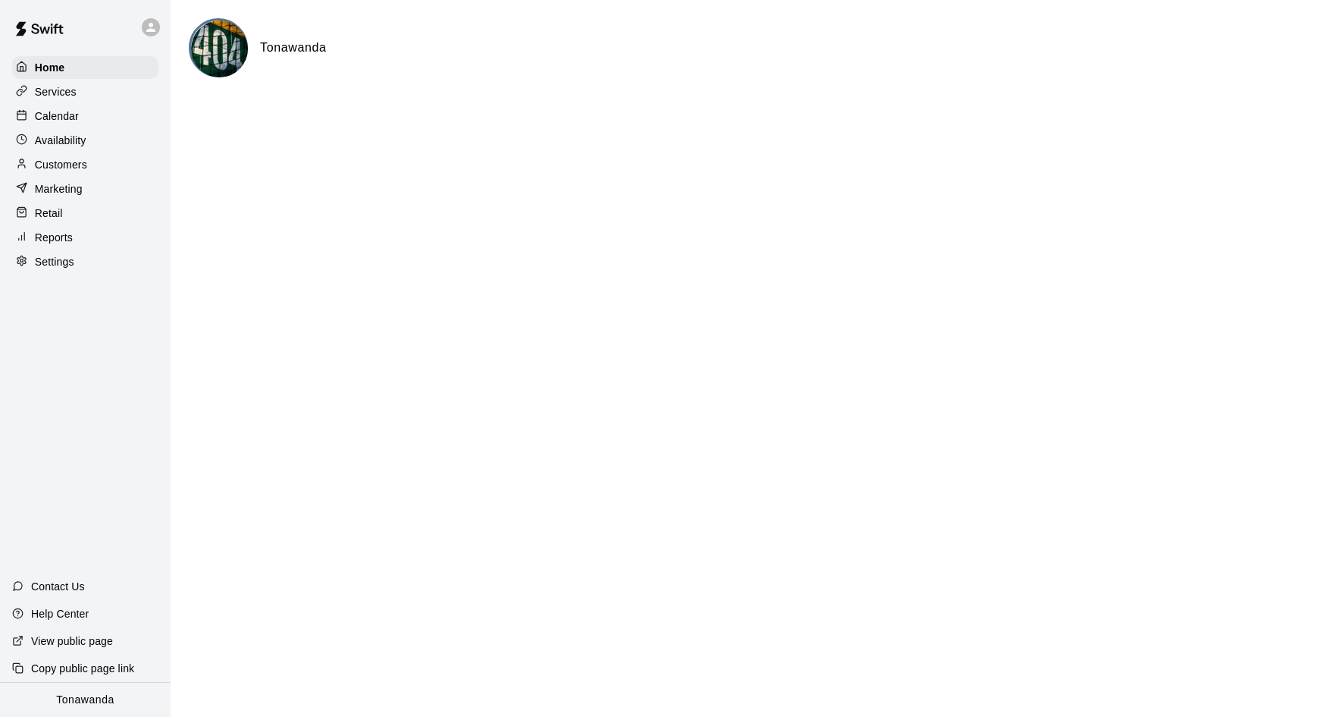
click at [37, 115] on p "Calendar" at bounding box center [57, 115] width 44 height 15
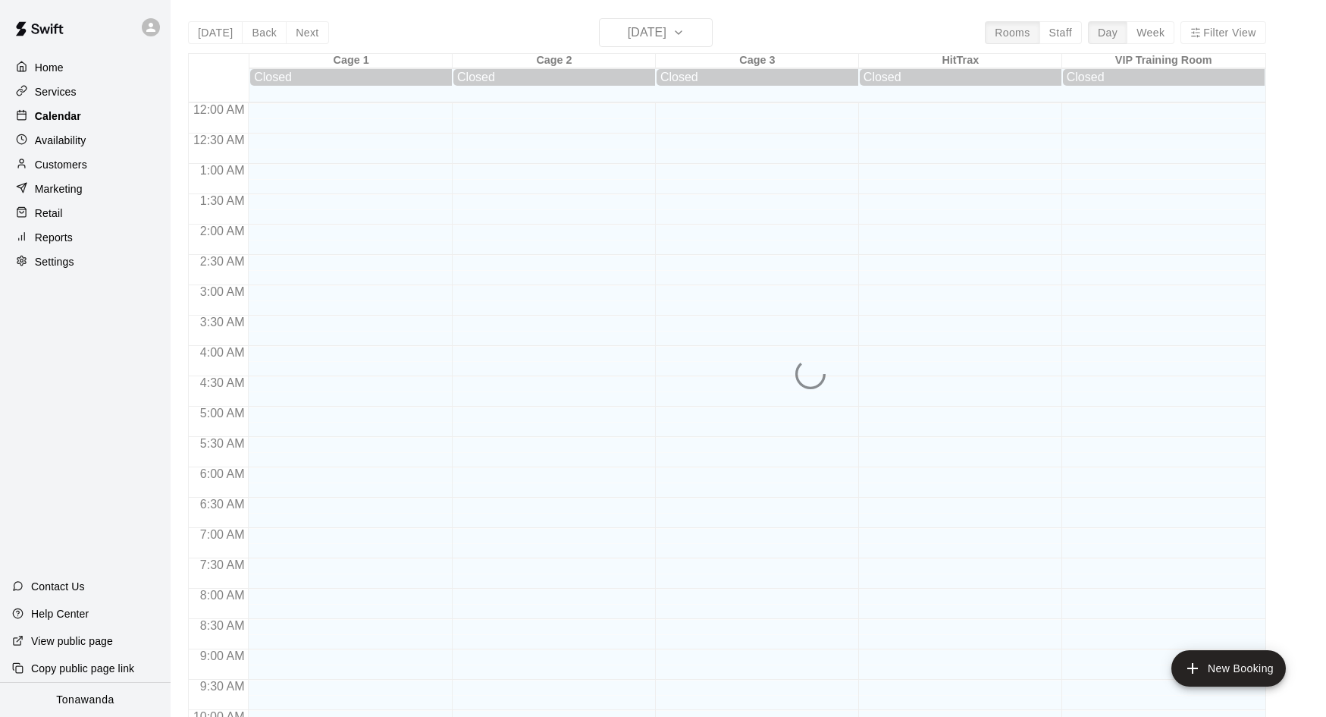
scroll to position [730, 0]
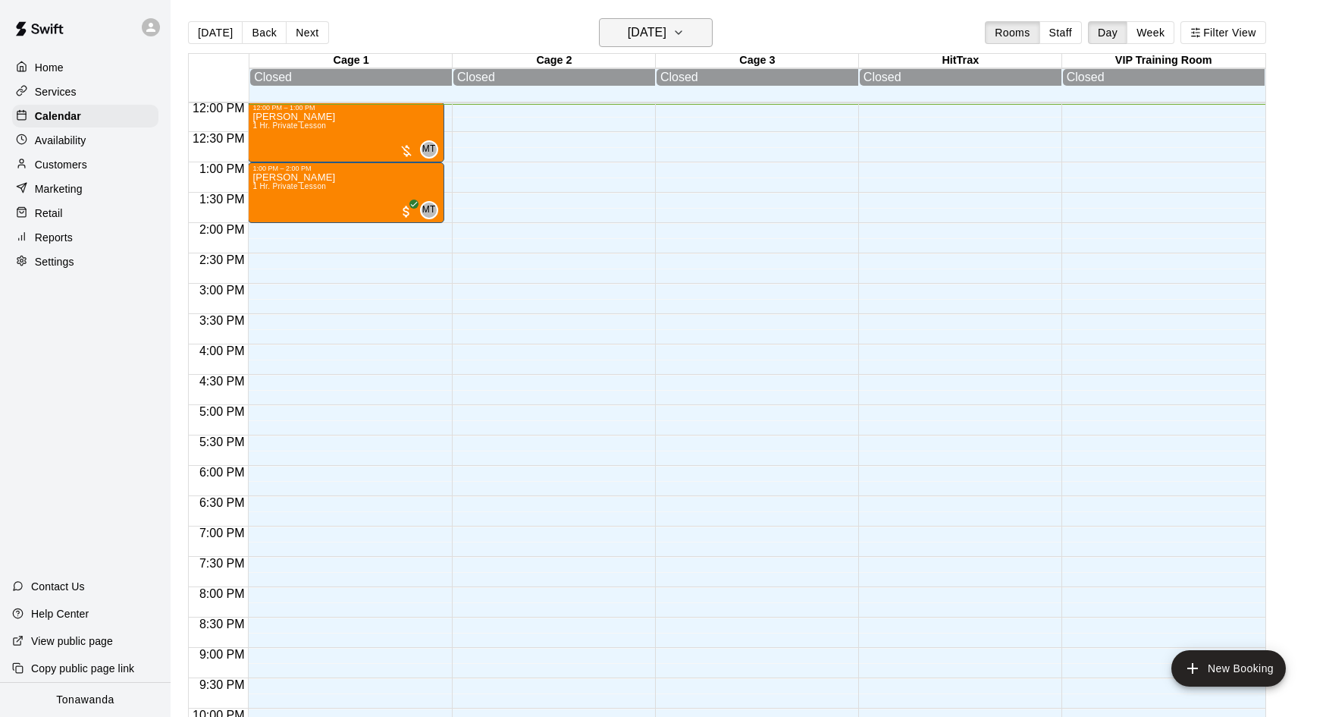
click at [645, 36] on h6 "[DATE]" at bounding box center [647, 32] width 39 height 21
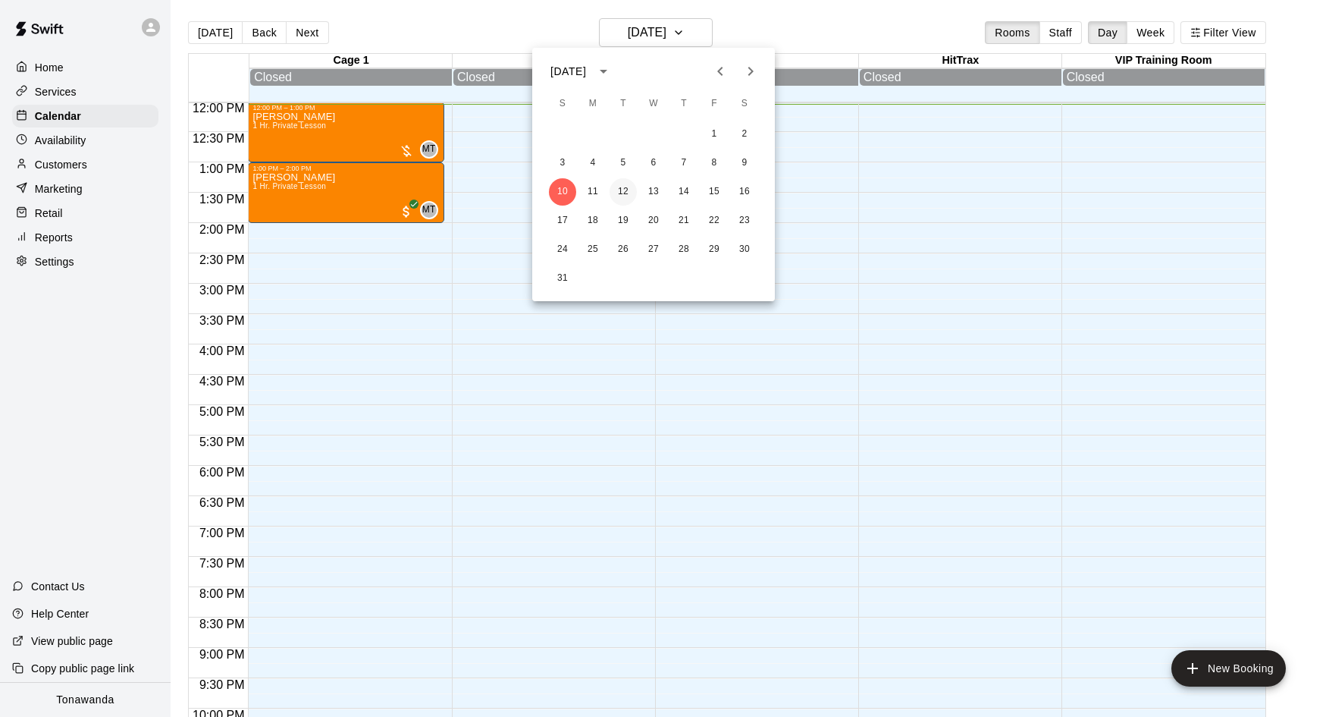
click at [625, 192] on button "12" at bounding box center [623, 191] width 27 height 27
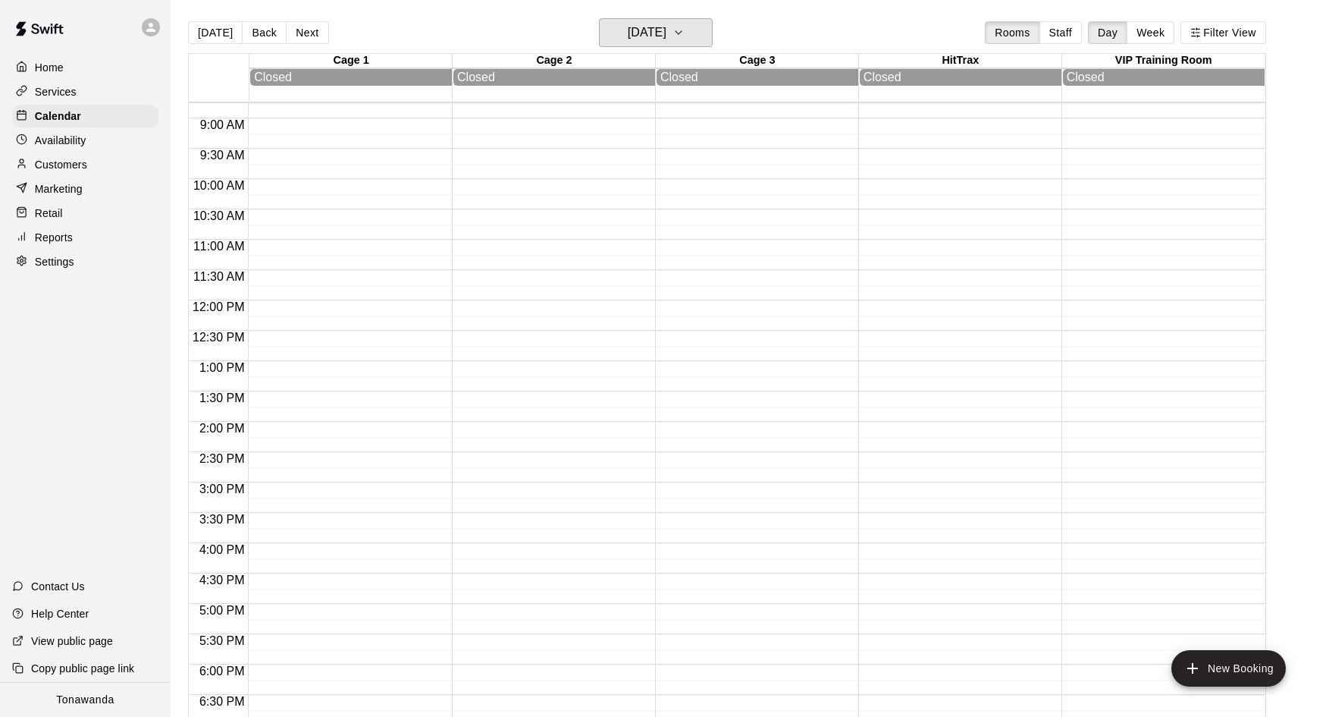
scroll to position [526, 0]
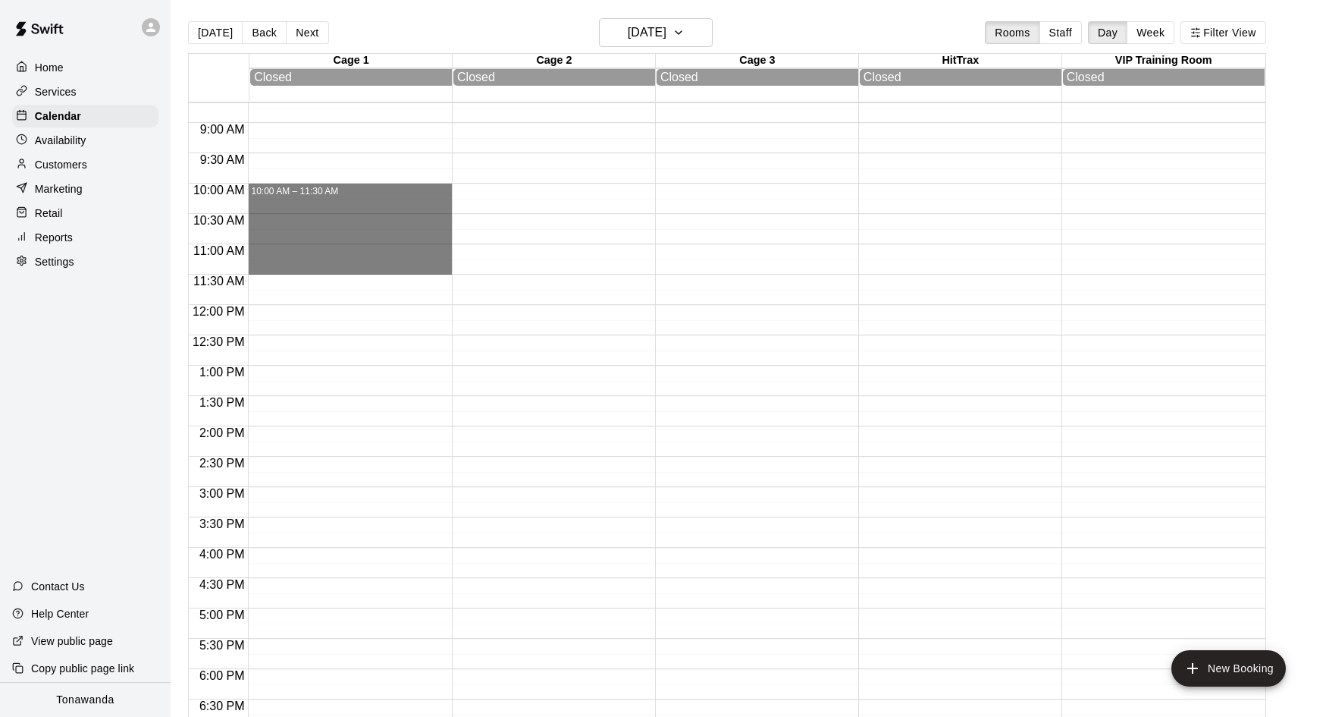
drag, startPoint x: 284, startPoint y: 189, endPoint x: 287, endPoint y: 265, distance: 76.7
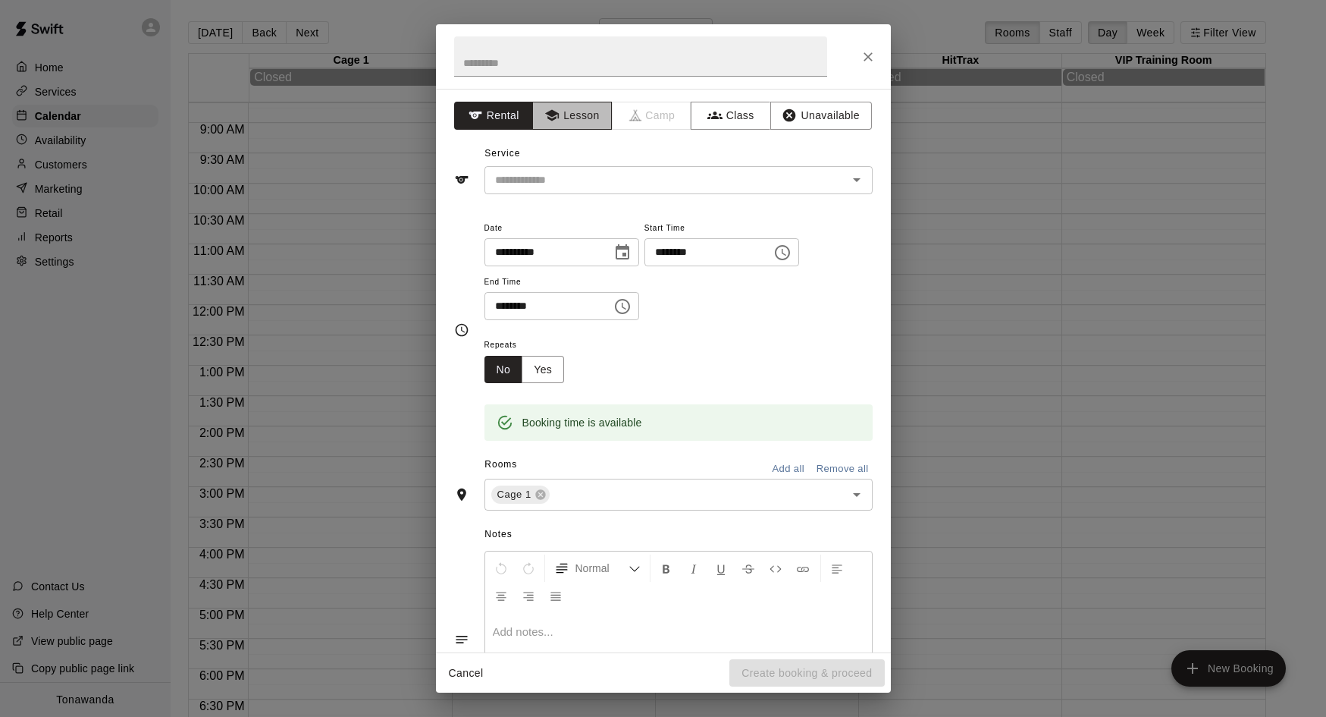
click at [572, 118] on button "Lesson" at bounding box center [572, 116] width 80 height 28
click at [557, 190] on div "​" at bounding box center [679, 180] width 388 height 28
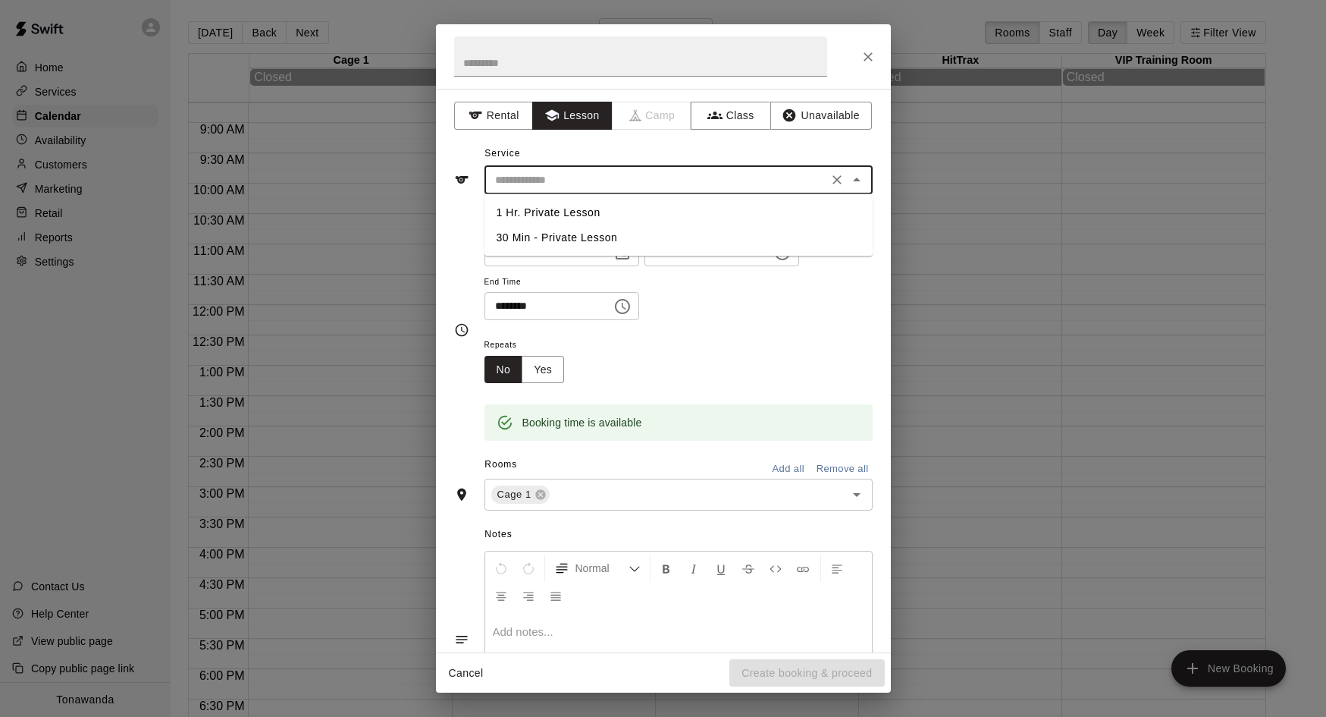
click at [549, 214] on li "1 Hr. Private Lesson" at bounding box center [679, 212] width 388 height 25
type input "**********"
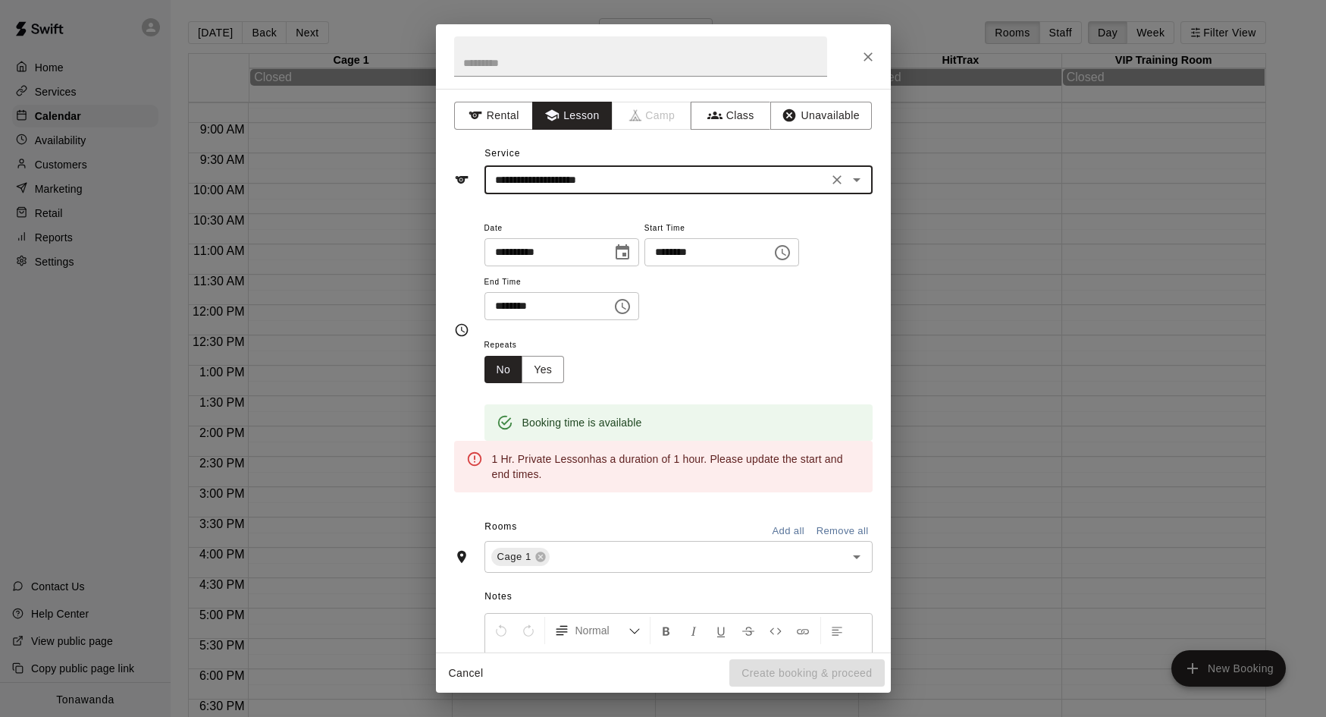
click at [451, 246] on div "**********" at bounding box center [663, 371] width 455 height 564
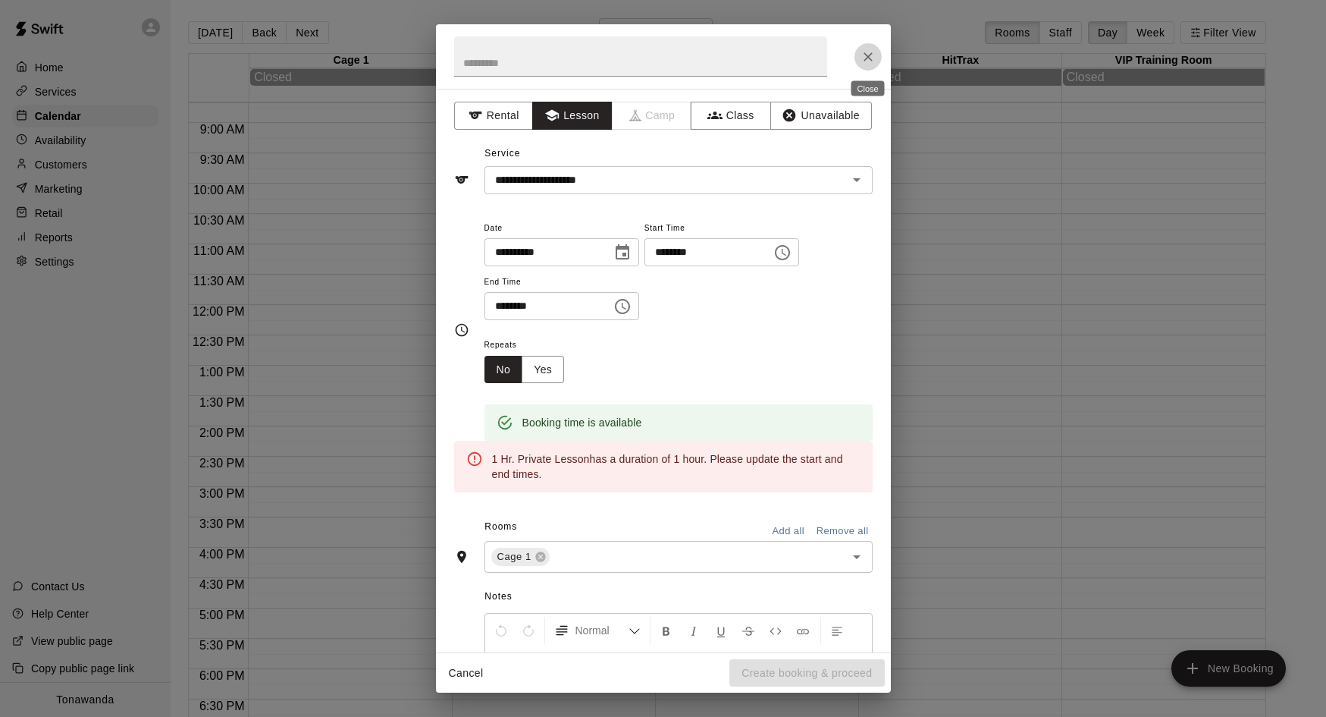
click at [868, 60] on icon "Close" at bounding box center [868, 56] width 15 height 15
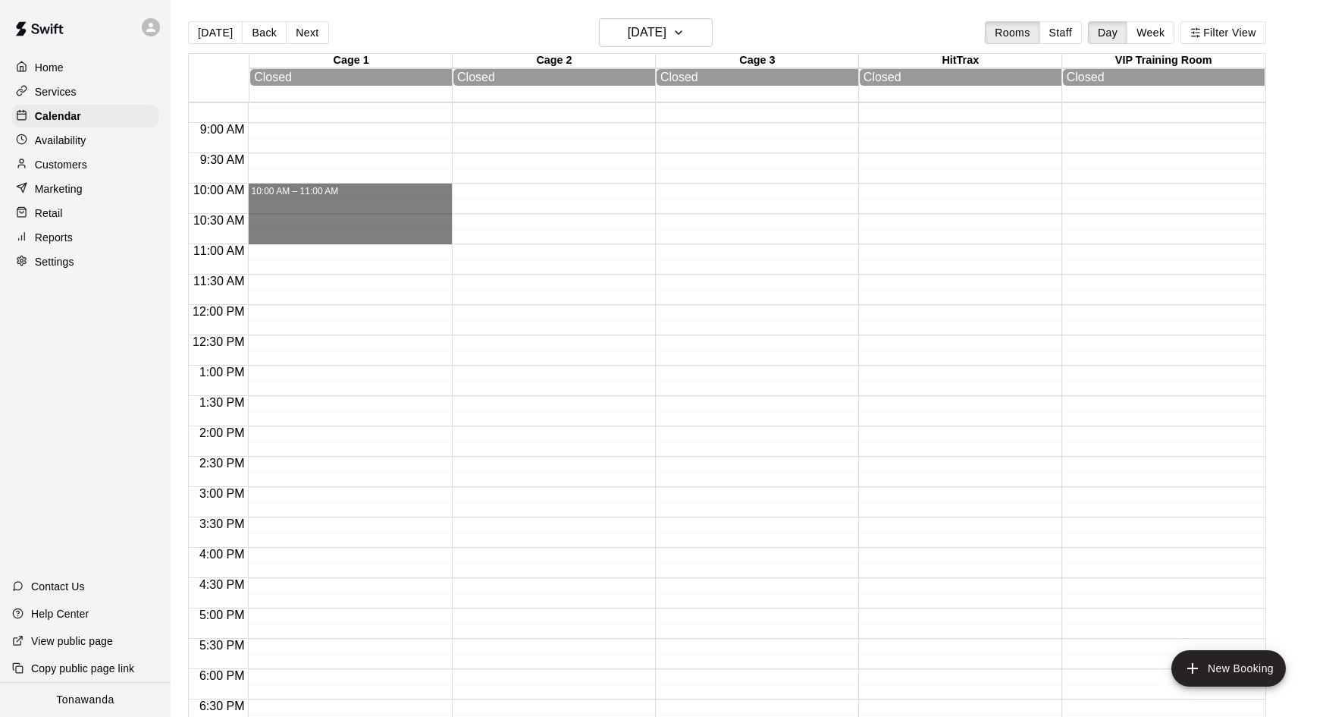
drag, startPoint x: 282, startPoint y: 196, endPoint x: 283, endPoint y: 237, distance: 41.7
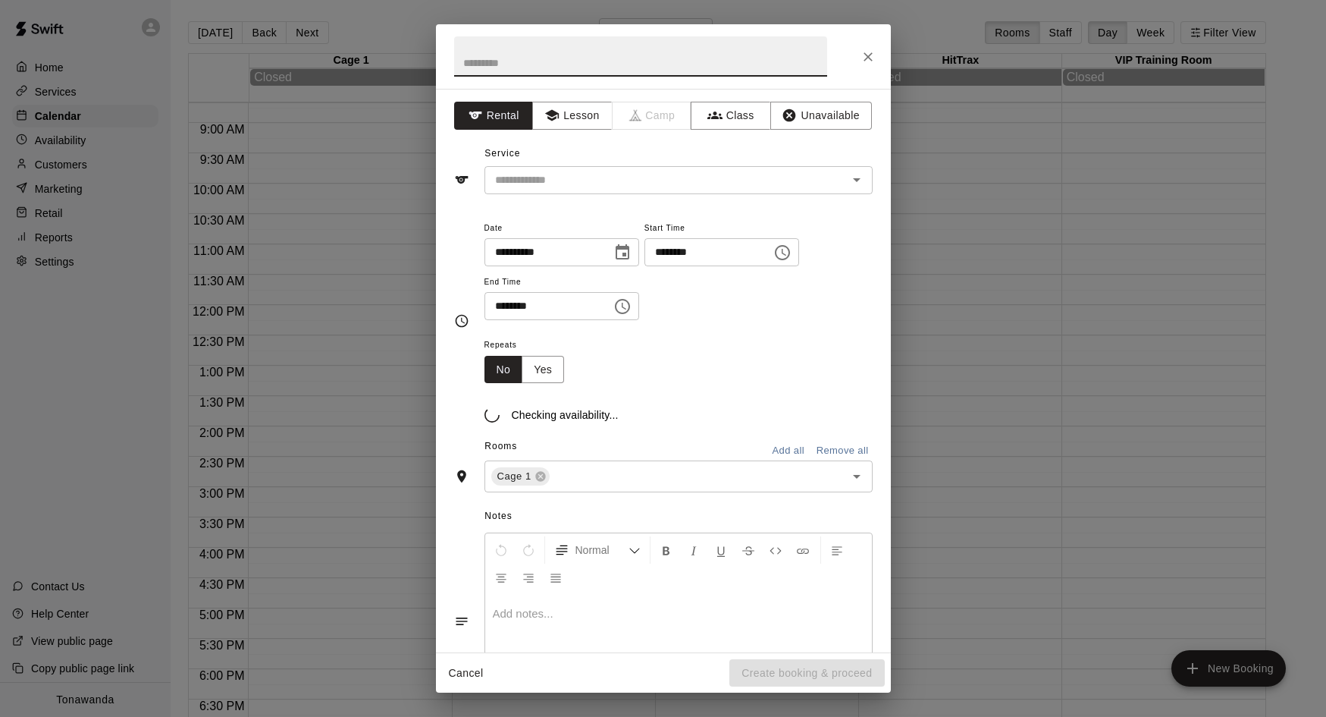
scroll to position [526, 0]
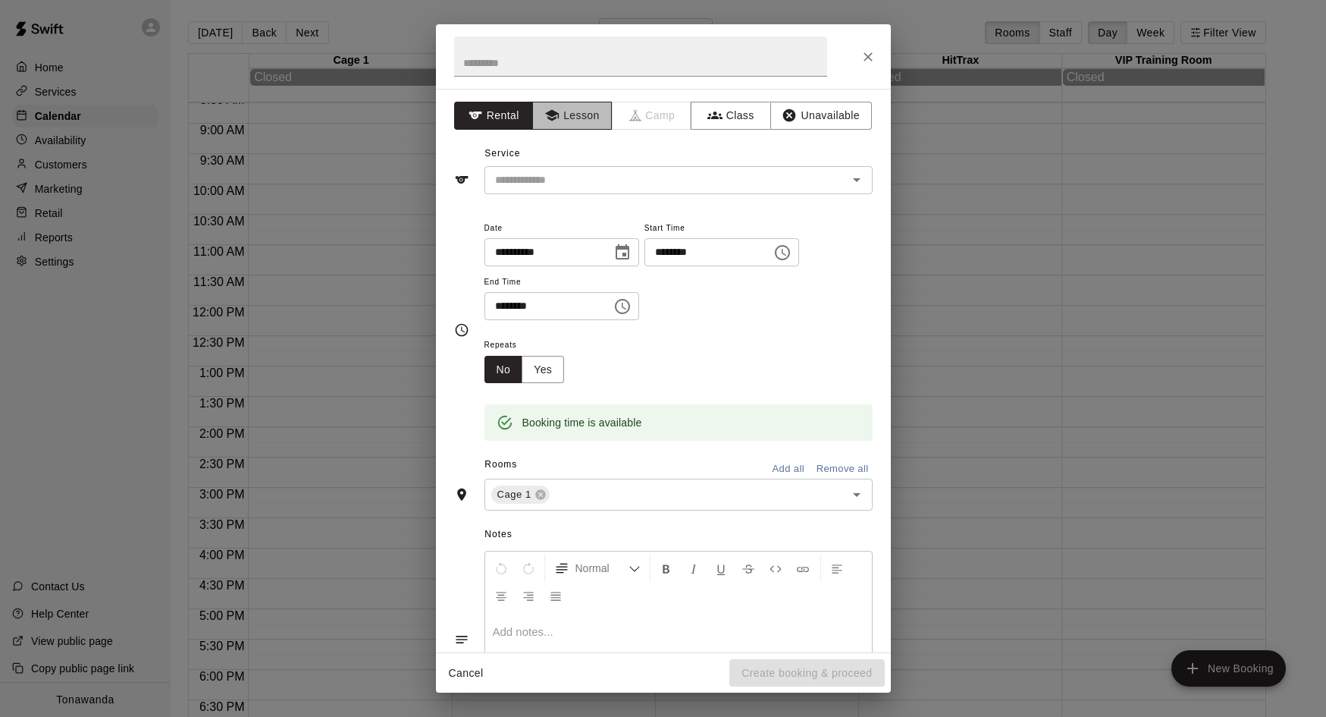
click at [562, 113] on button "Lesson" at bounding box center [572, 116] width 80 height 28
click at [531, 181] on input "text" at bounding box center [656, 180] width 334 height 19
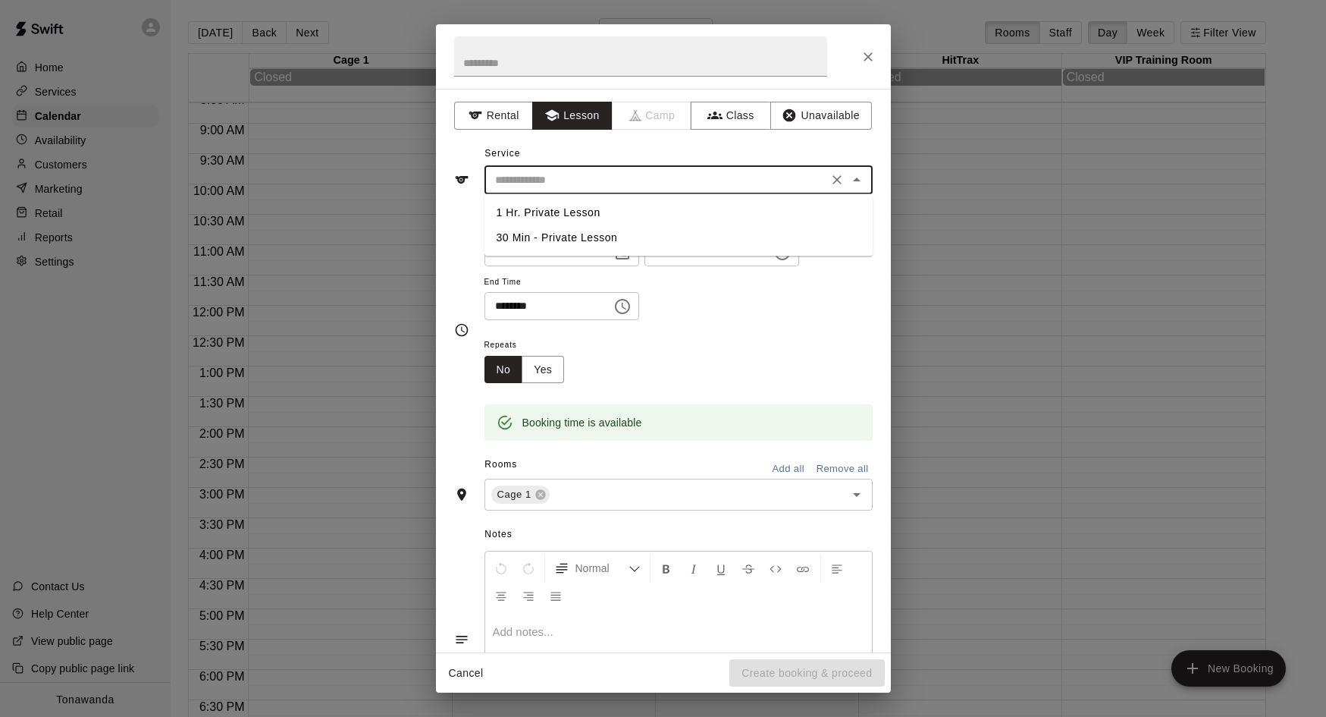
click at [532, 210] on li "1 Hr. Private Lesson" at bounding box center [679, 212] width 388 height 25
type input "**********"
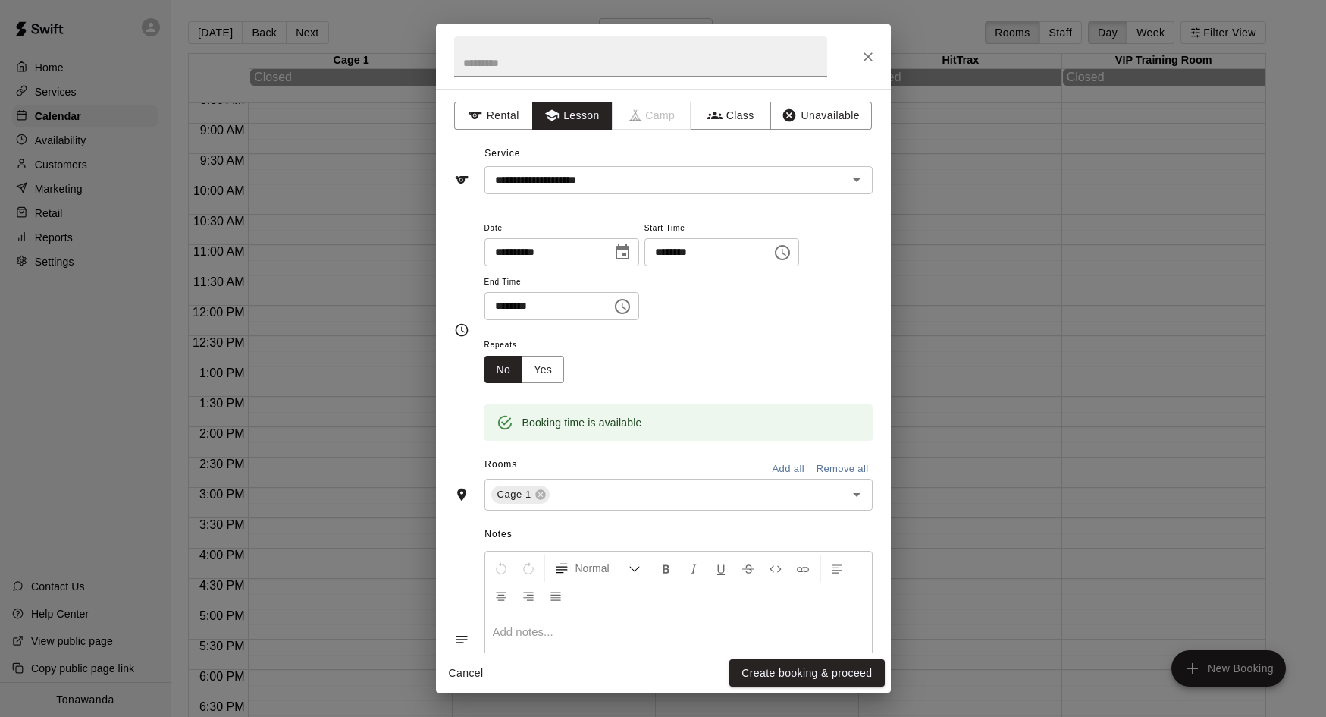
click at [460, 266] on div "**********" at bounding box center [663, 329] width 419 height 223
click at [797, 675] on button "Create booking & proceed" at bounding box center [807, 673] width 155 height 28
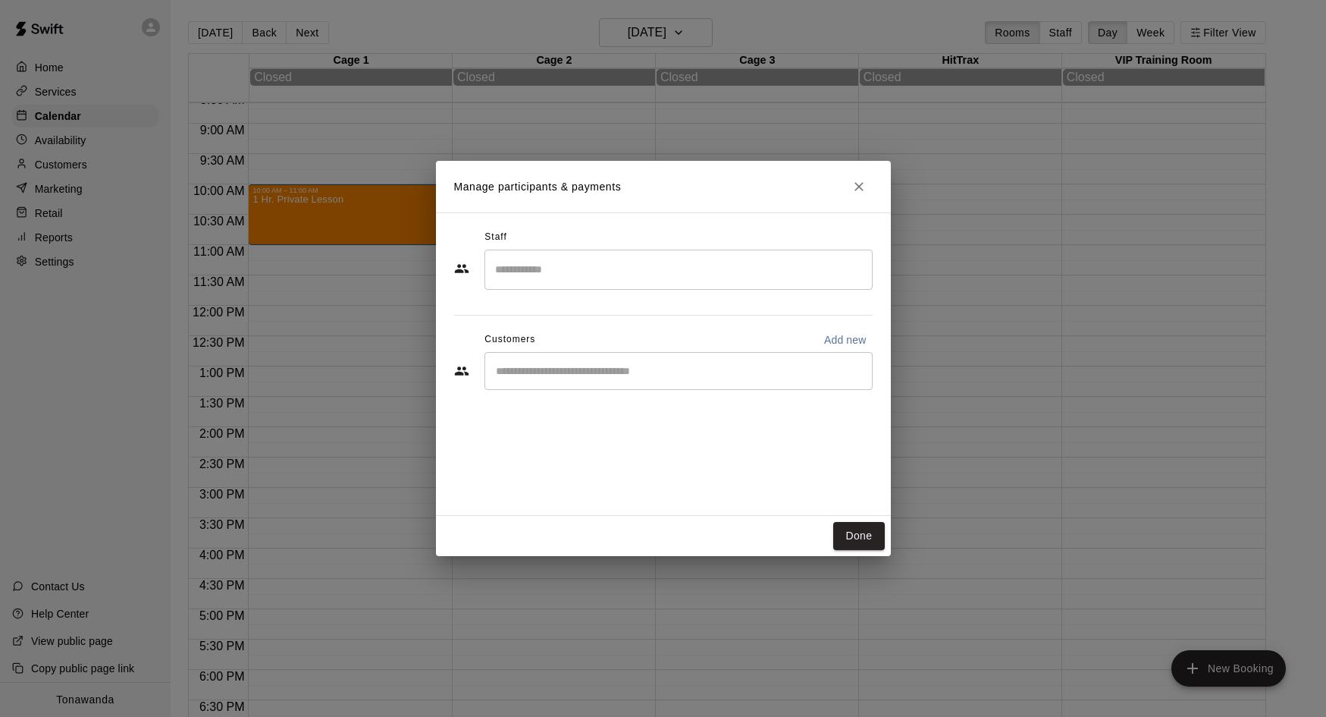
click at [516, 378] on input "Start typing to search customers..." at bounding box center [678, 370] width 375 height 15
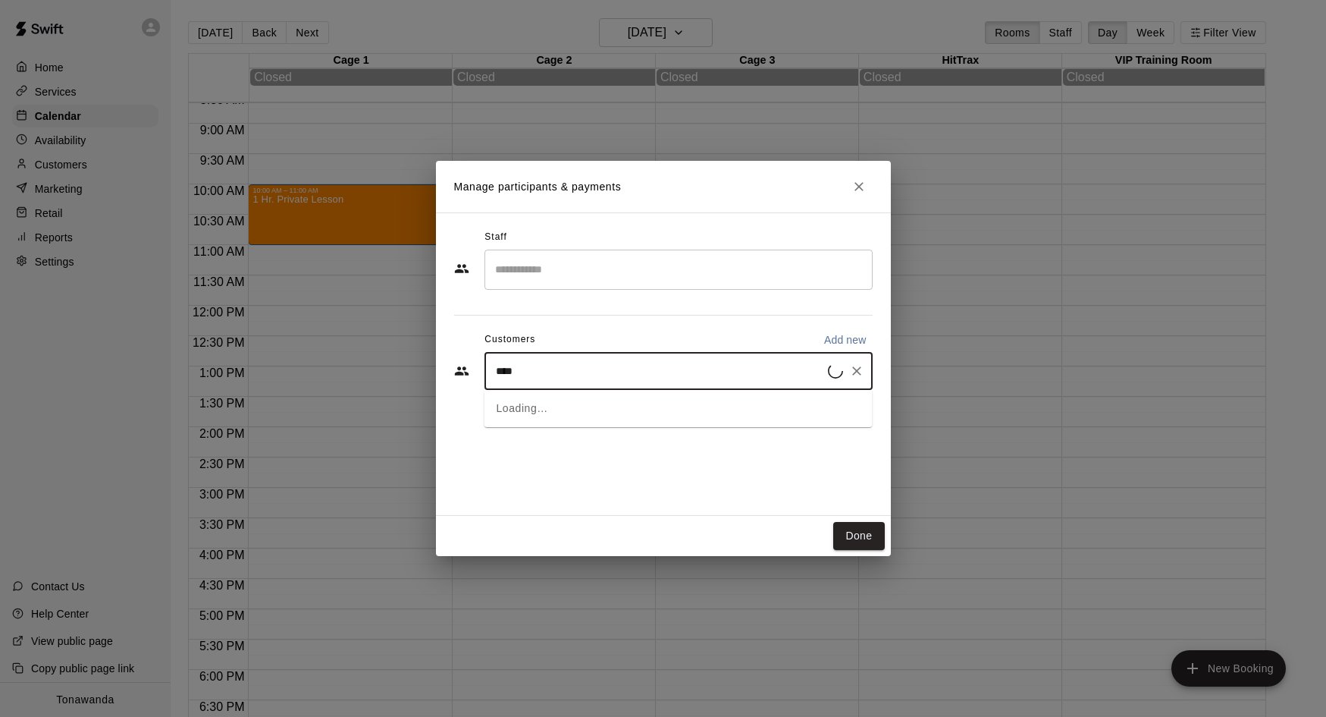
type input "*****"
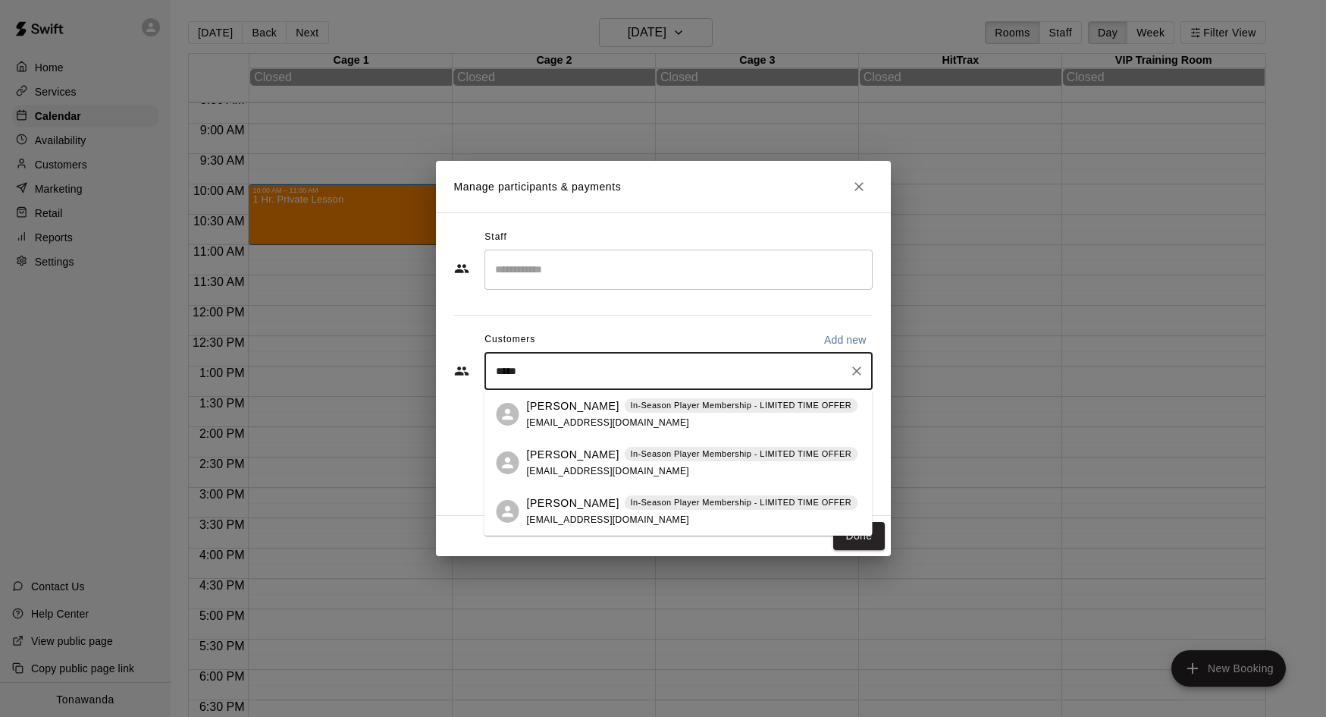
click at [559, 510] on p "[PERSON_NAME]" at bounding box center [573, 503] width 93 height 16
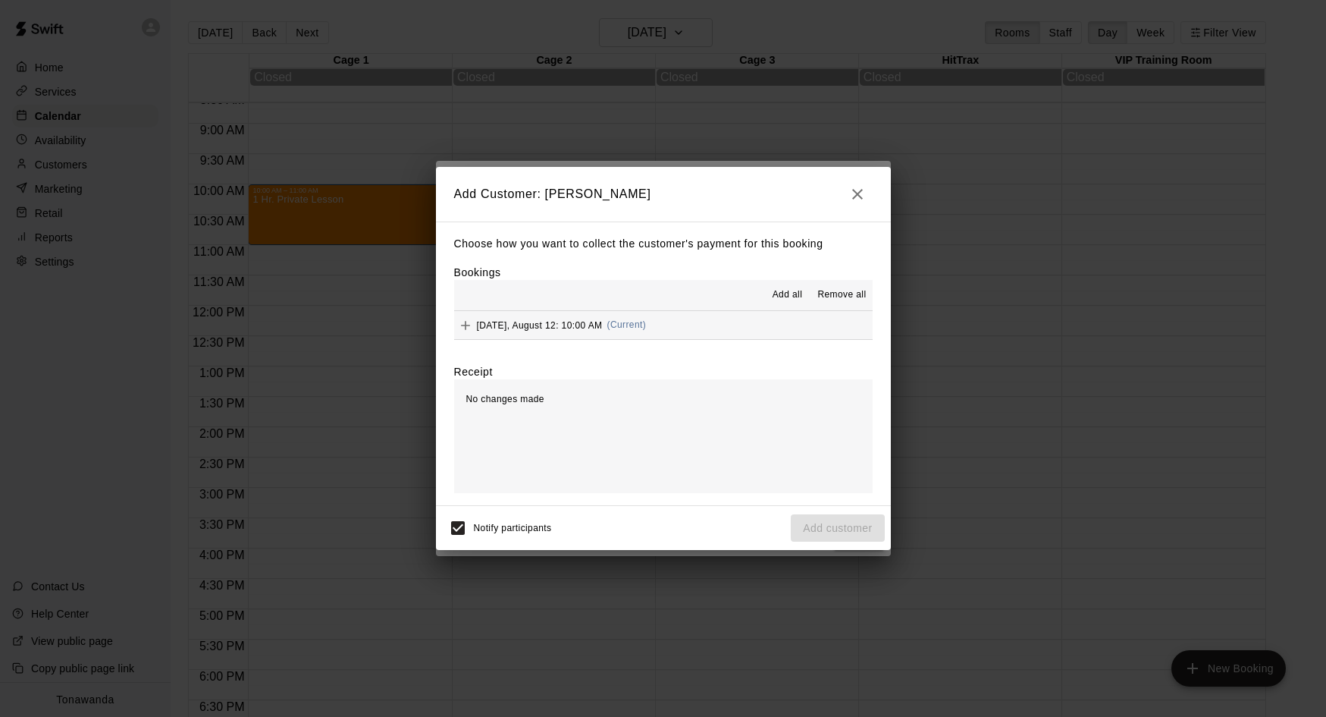
click at [468, 327] on icon "Add" at bounding box center [465, 325] width 15 height 15
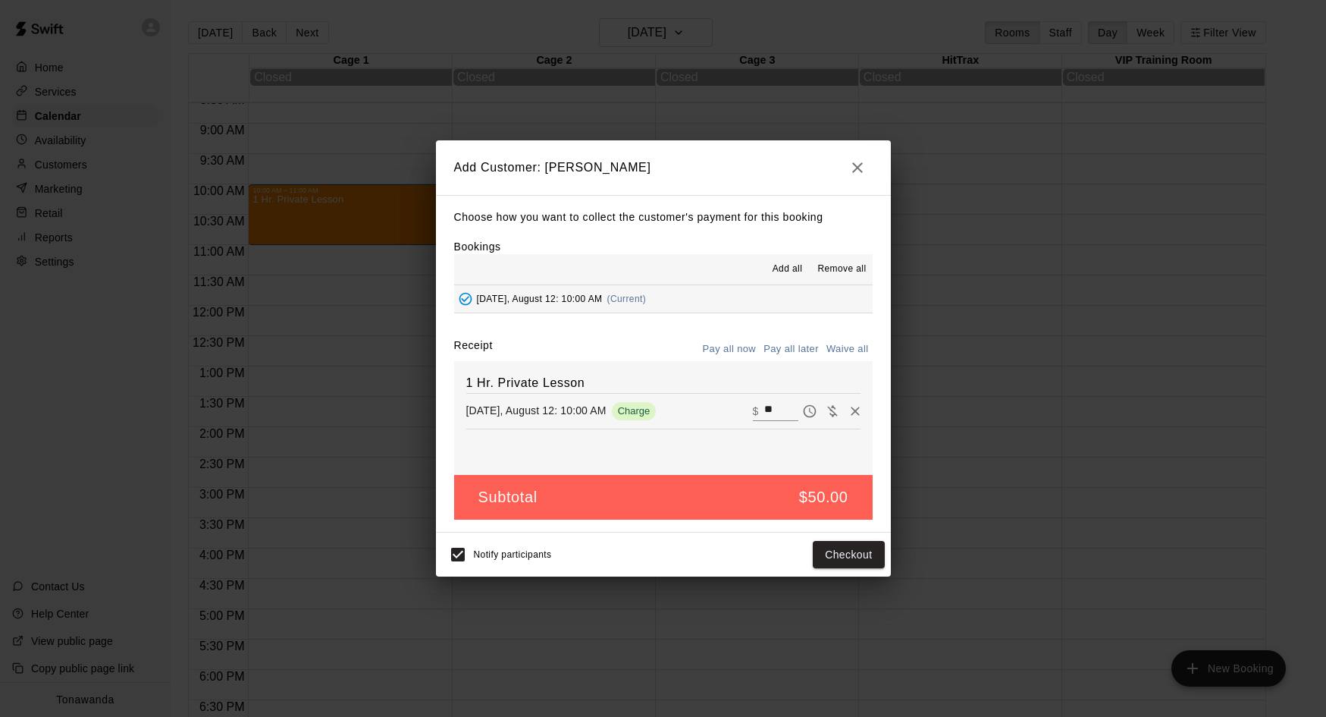
click at [848, 350] on button "Waive all" at bounding box center [848, 349] width 50 height 24
type input "*"
click at [822, 557] on button "Add customer" at bounding box center [837, 555] width 93 height 28
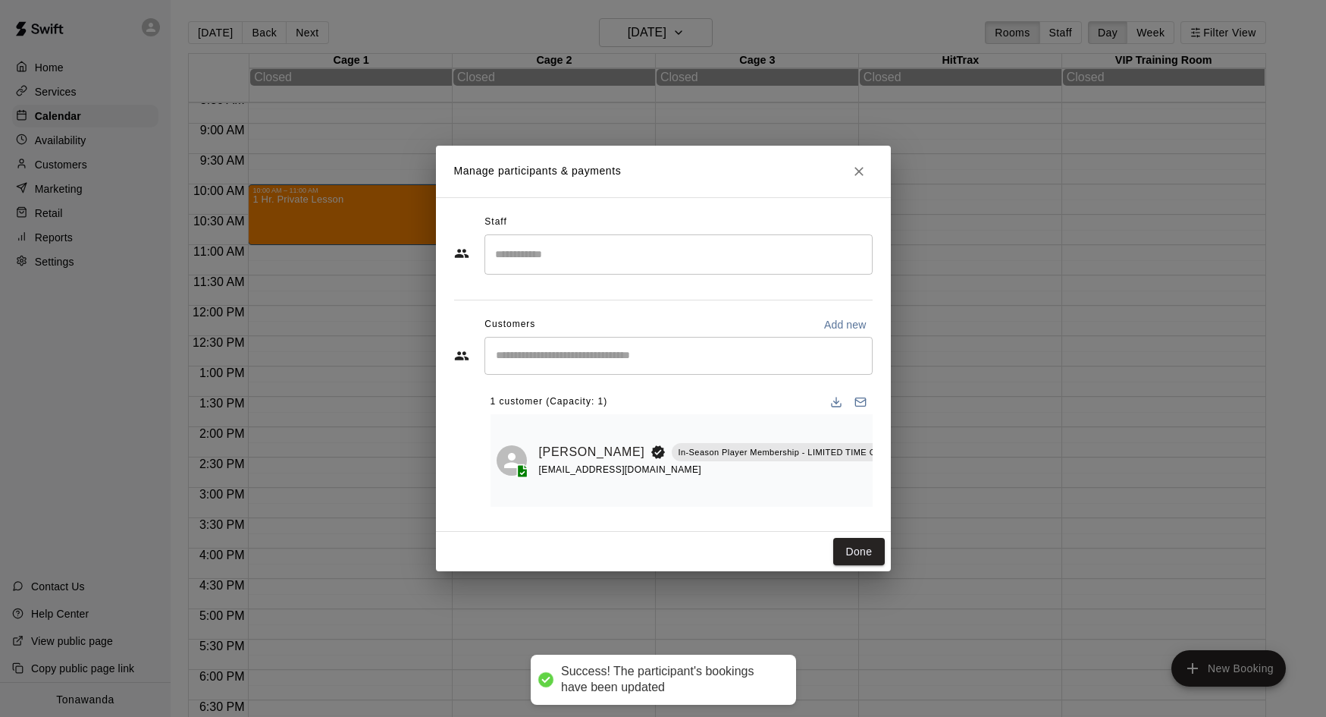
click at [529, 257] on input "Search staff" at bounding box center [678, 254] width 375 height 27
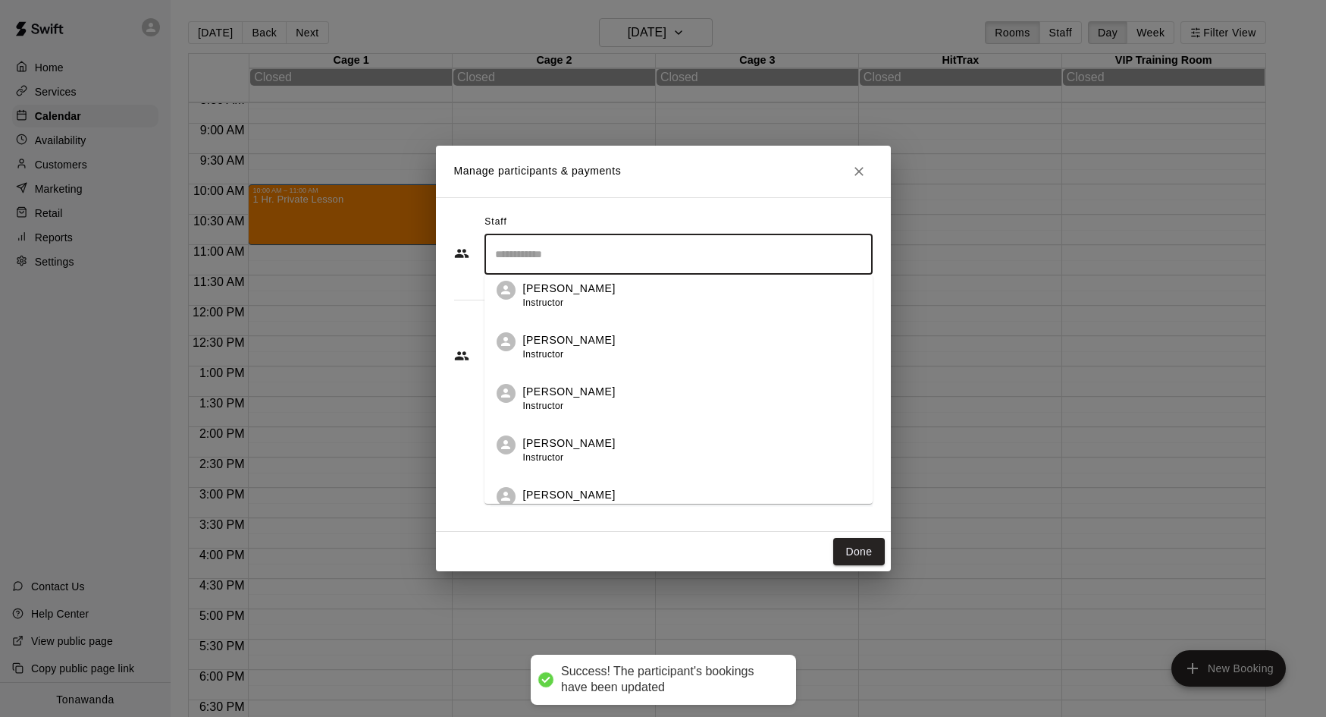
scroll to position [234, 0]
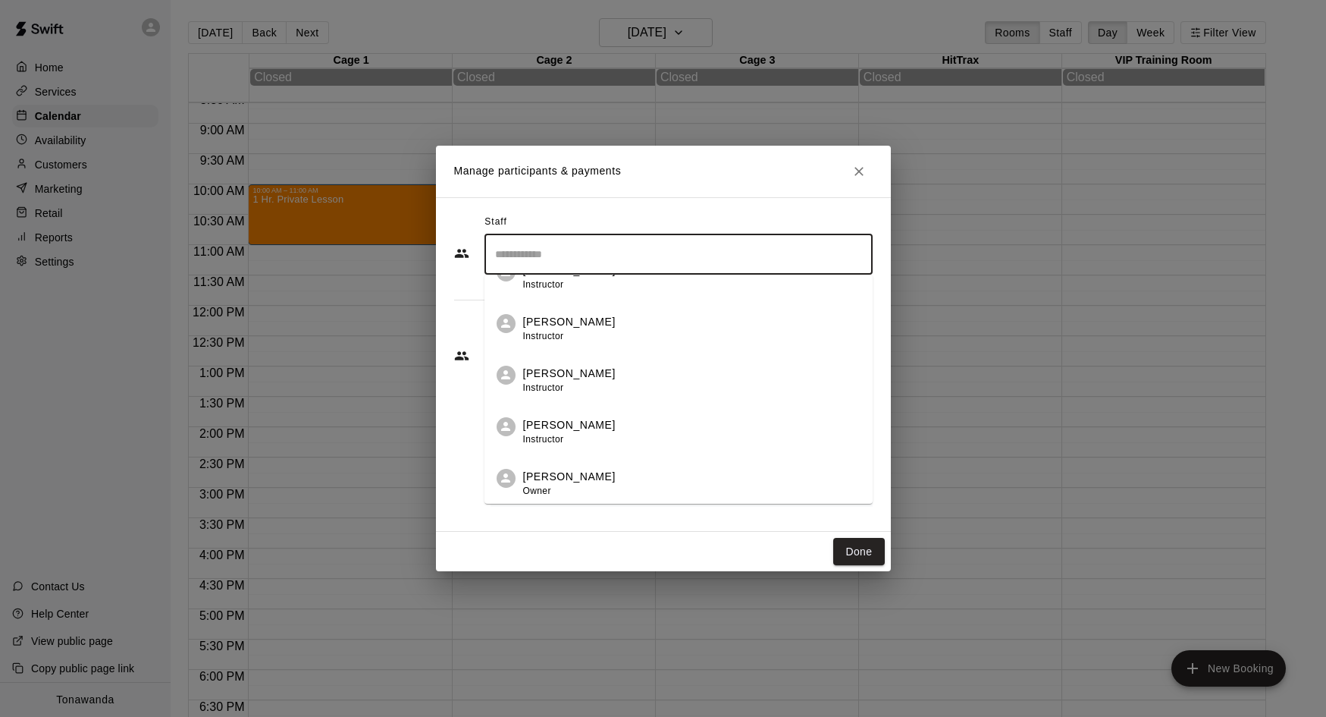
click at [545, 322] on p "[PERSON_NAME]" at bounding box center [569, 322] width 93 height 16
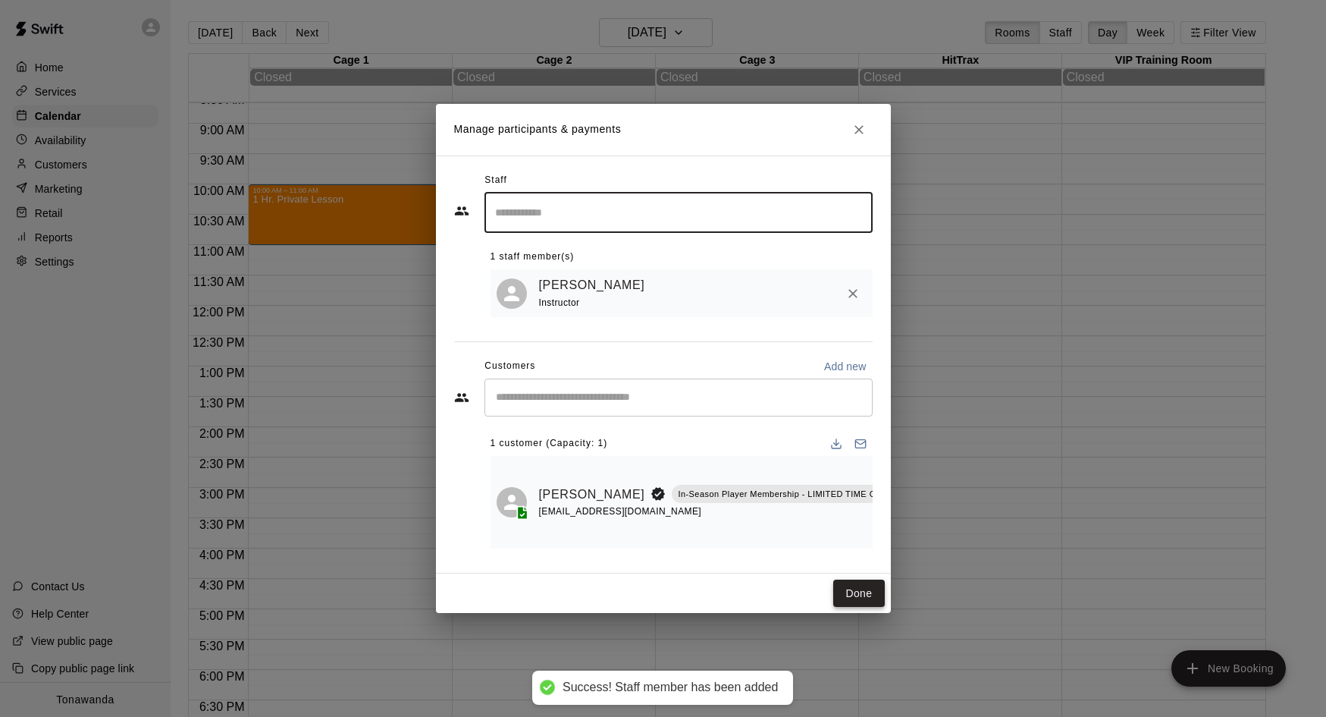
click at [852, 591] on button "Done" at bounding box center [859, 593] width 51 height 28
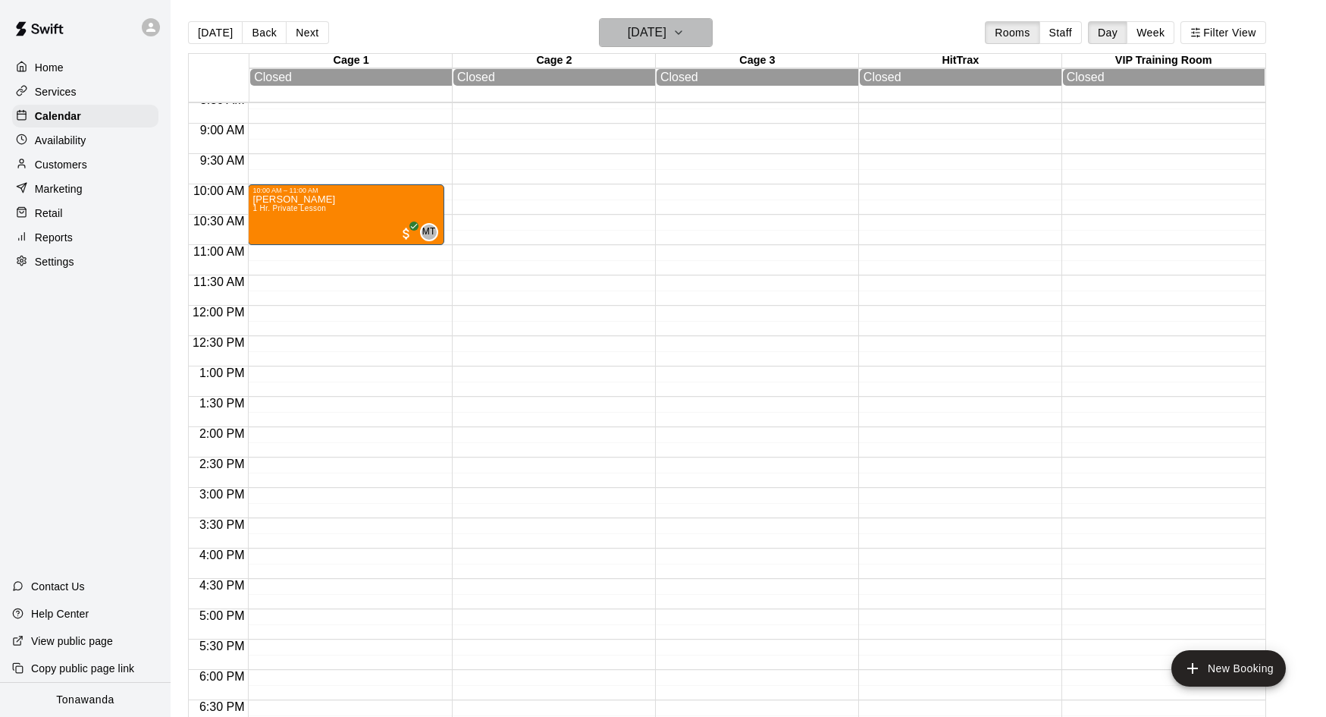
click at [665, 27] on h6 "[DATE]" at bounding box center [647, 32] width 39 height 21
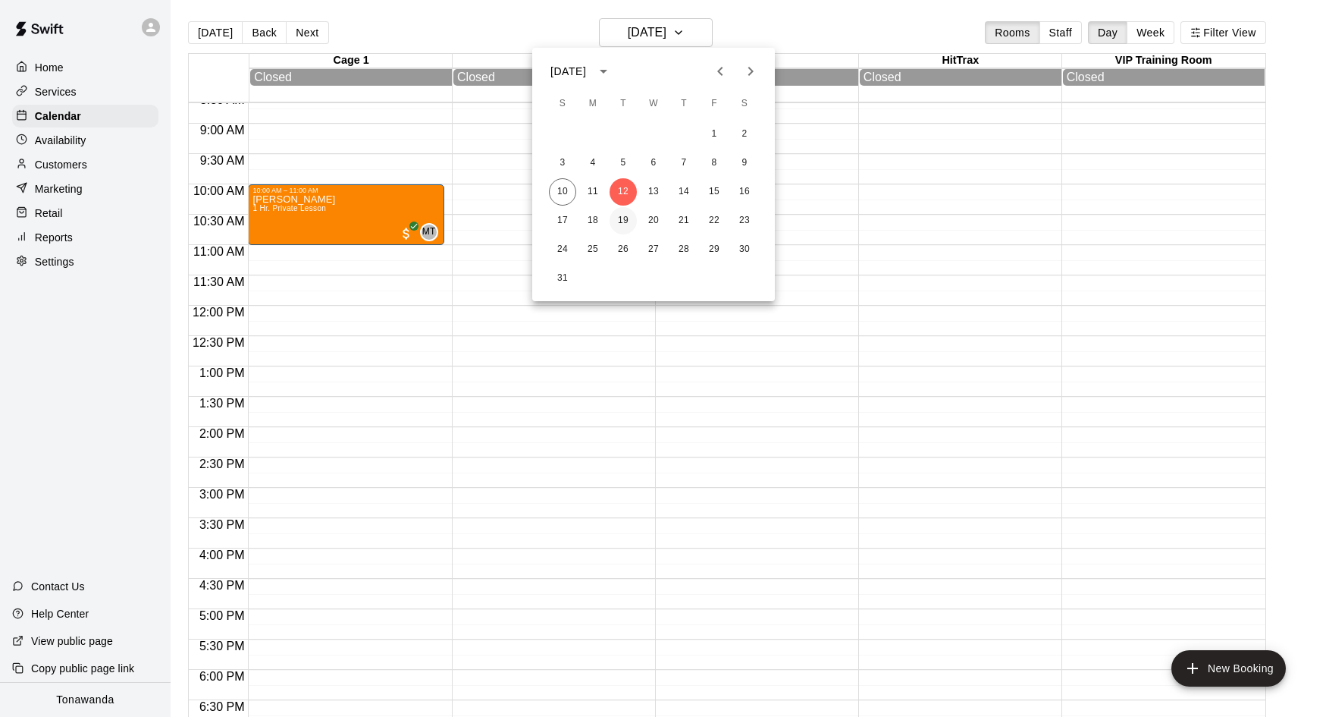
click at [624, 223] on button "19" at bounding box center [623, 220] width 27 height 27
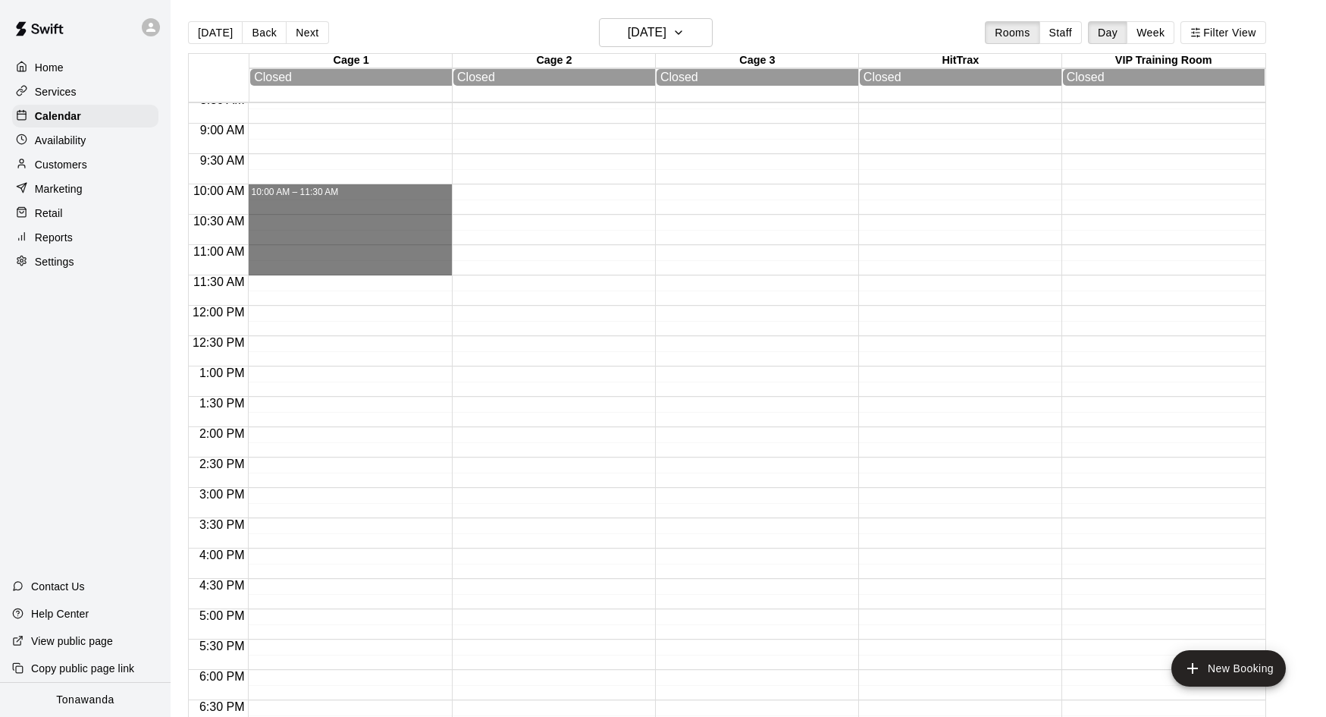
drag, startPoint x: 333, startPoint y: 188, endPoint x: 337, endPoint y: 268, distance: 79.7
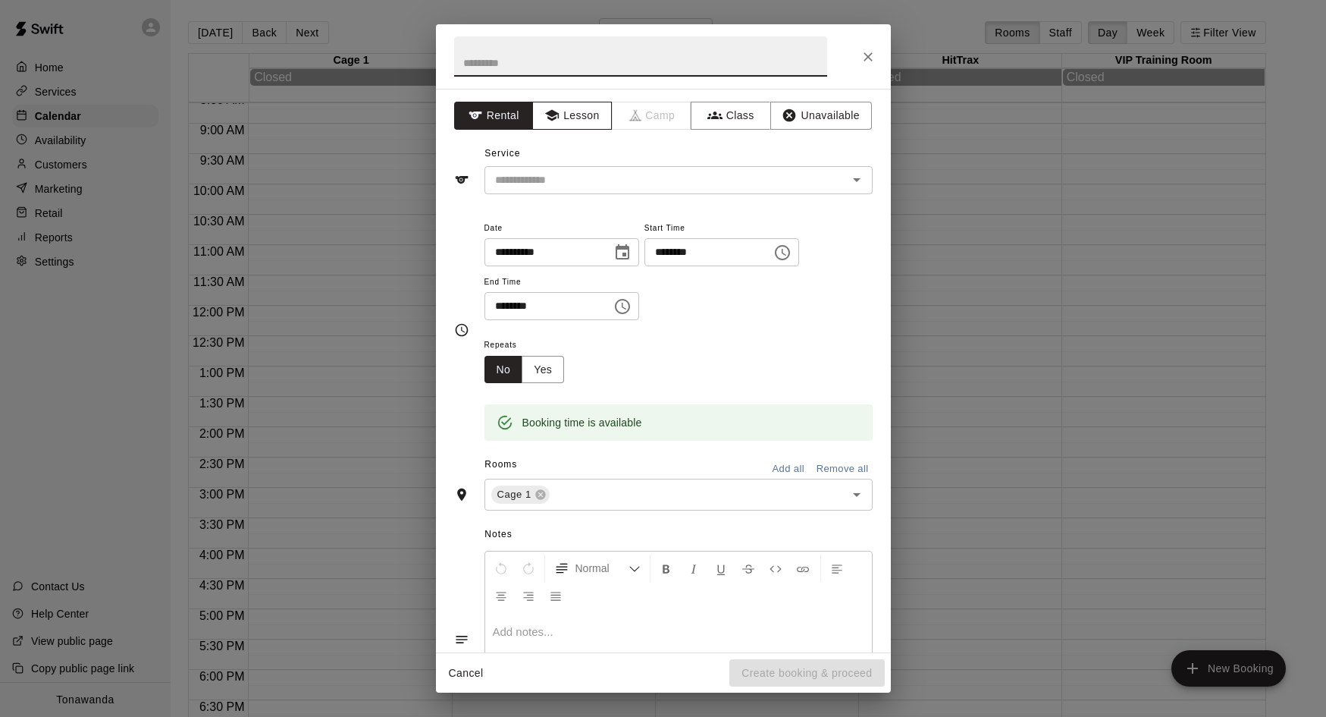
click at [583, 115] on button "Lesson" at bounding box center [572, 116] width 80 height 28
click at [565, 181] on input "text" at bounding box center [656, 180] width 334 height 19
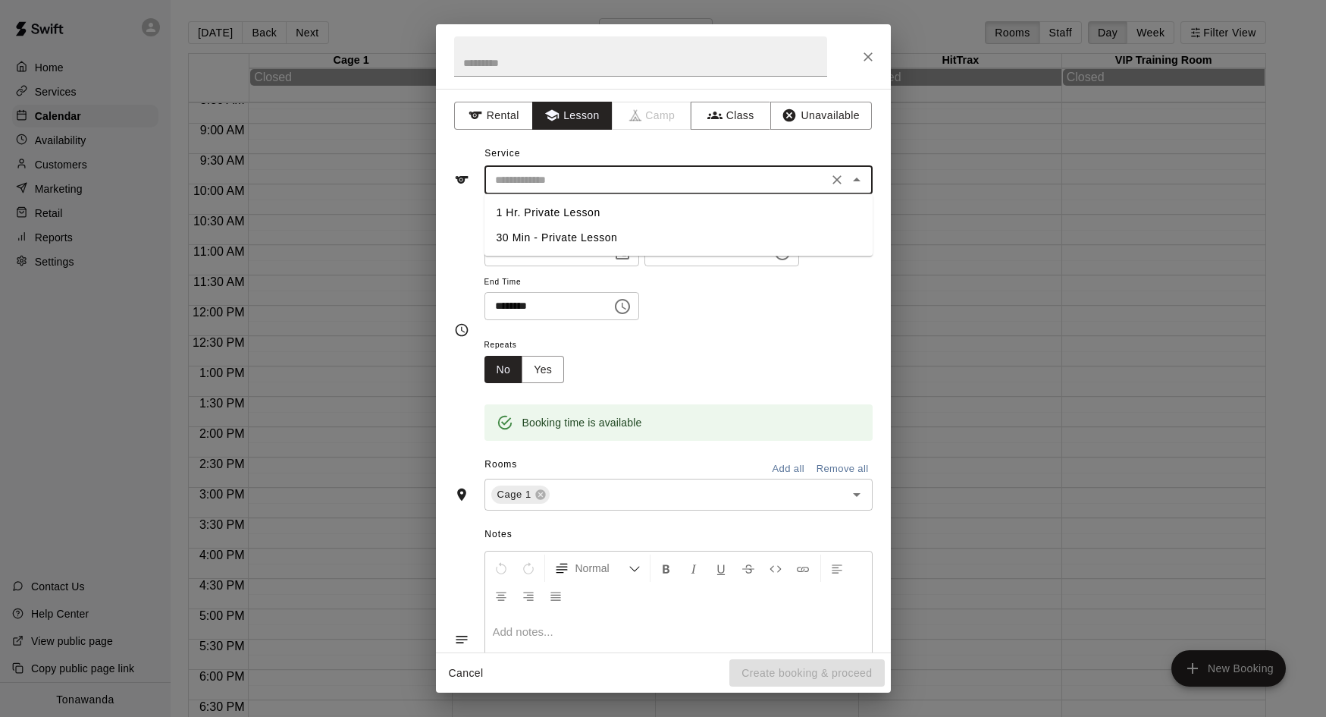
click at [541, 212] on li "1 Hr. Private Lesson" at bounding box center [679, 212] width 388 height 25
type input "**********"
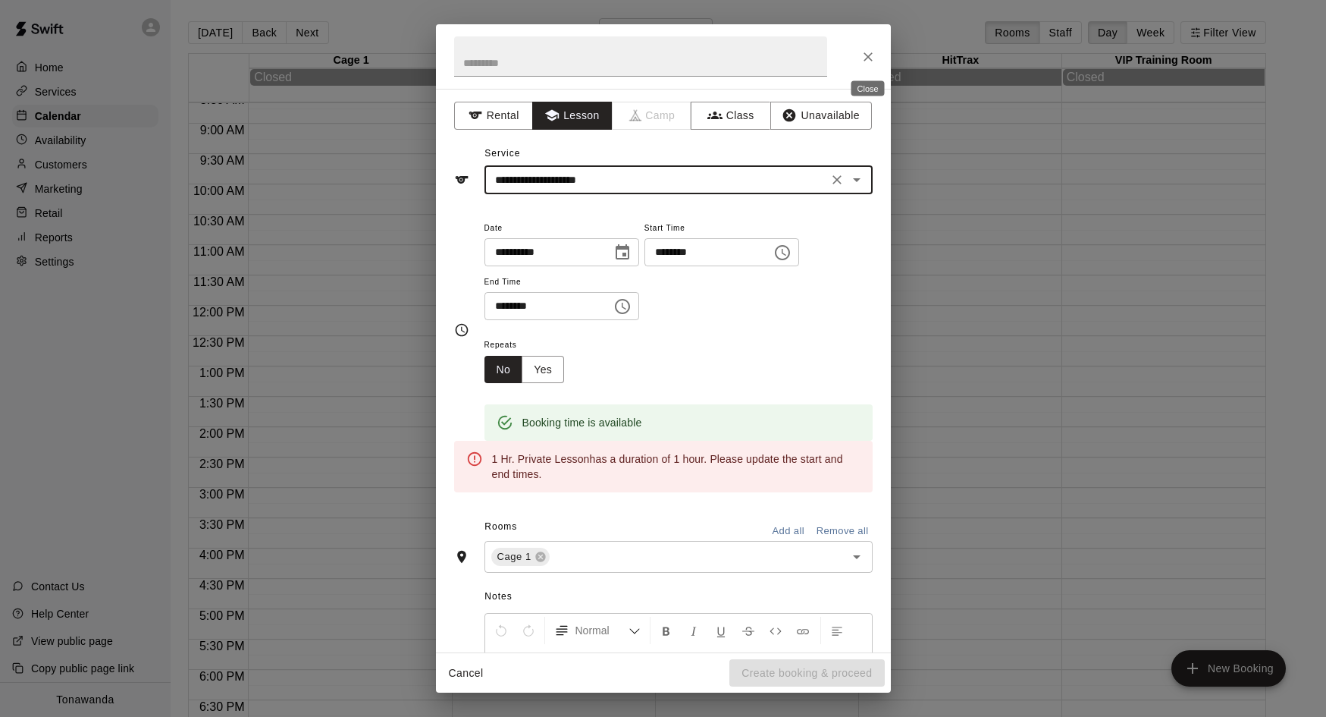
click at [864, 57] on icon "Close" at bounding box center [868, 56] width 15 height 15
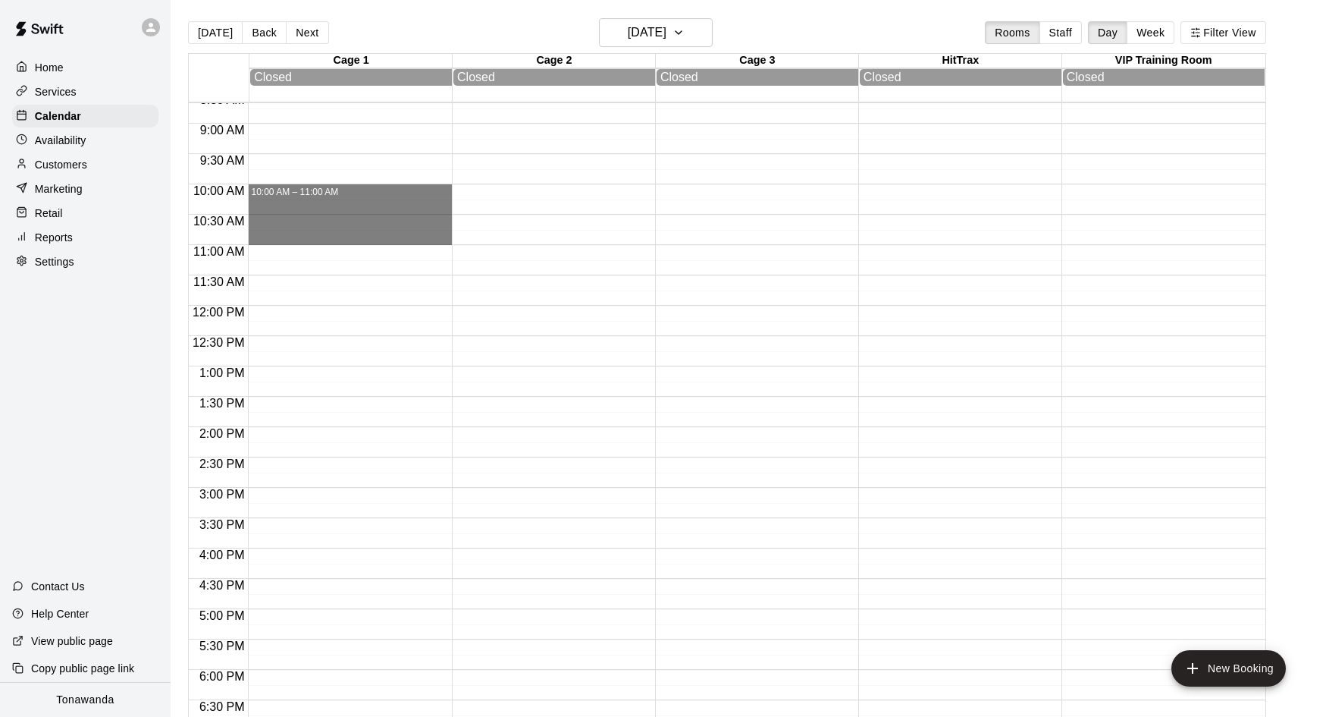
drag, startPoint x: 275, startPoint y: 187, endPoint x: 278, endPoint y: 239, distance: 51.7
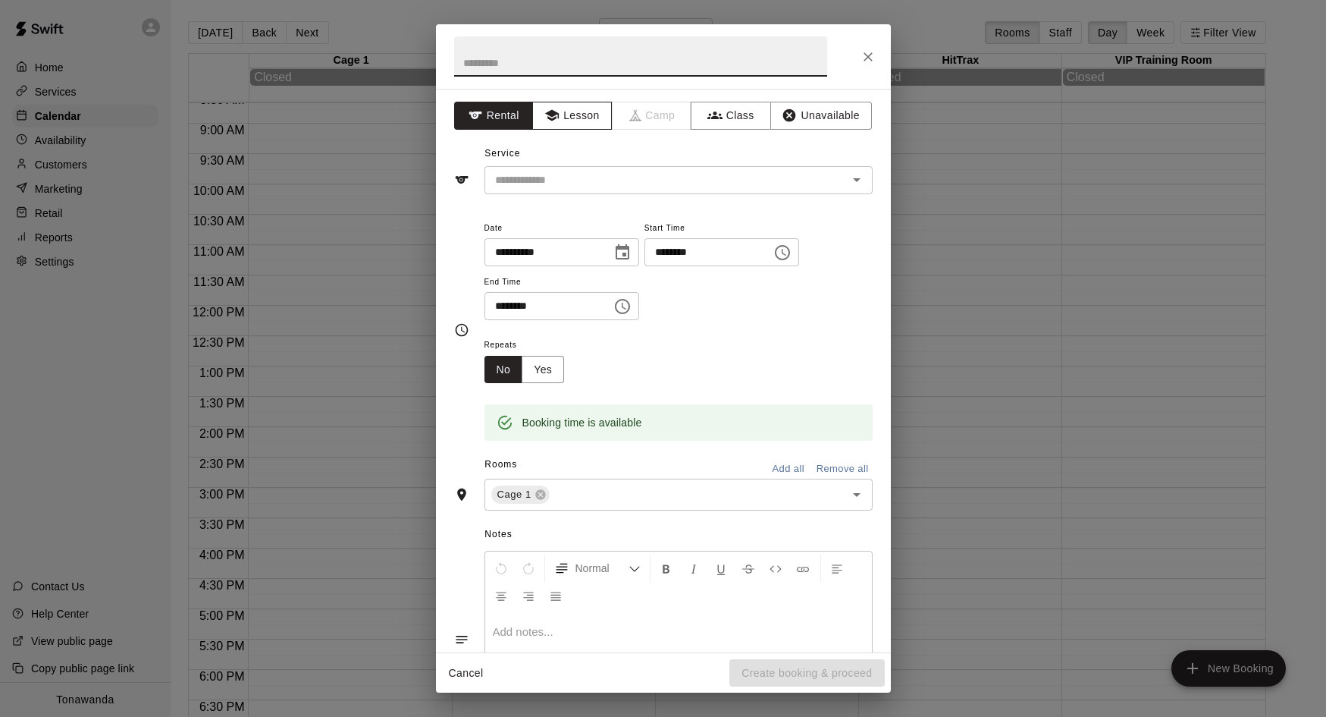
click at [572, 114] on button "Lesson" at bounding box center [572, 116] width 80 height 28
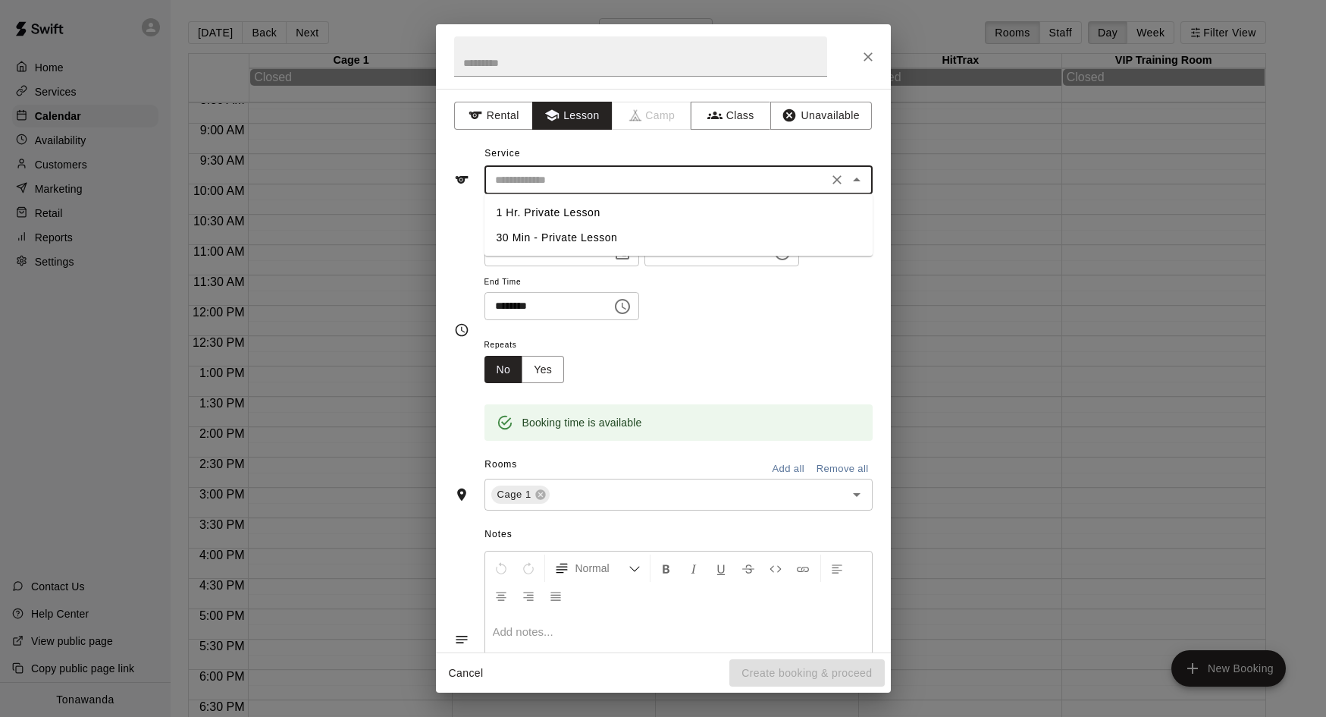
click at [554, 177] on input "text" at bounding box center [656, 180] width 334 height 19
click at [538, 208] on li "1 Hr. Private Lesson" at bounding box center [679, 212] width 388 height 25
type input "**********"
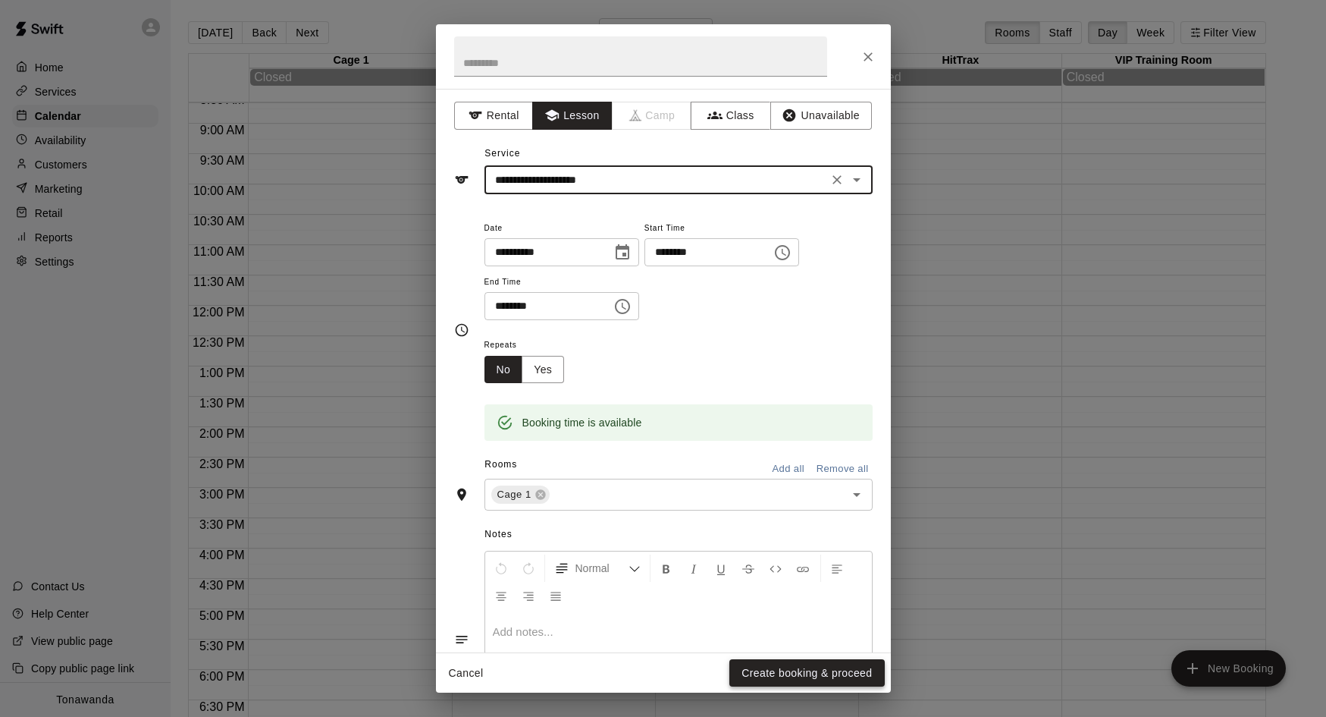
click at [799, 670] on button "Create booking & proceed" at bounding box center [807, 673] width 155 height 28
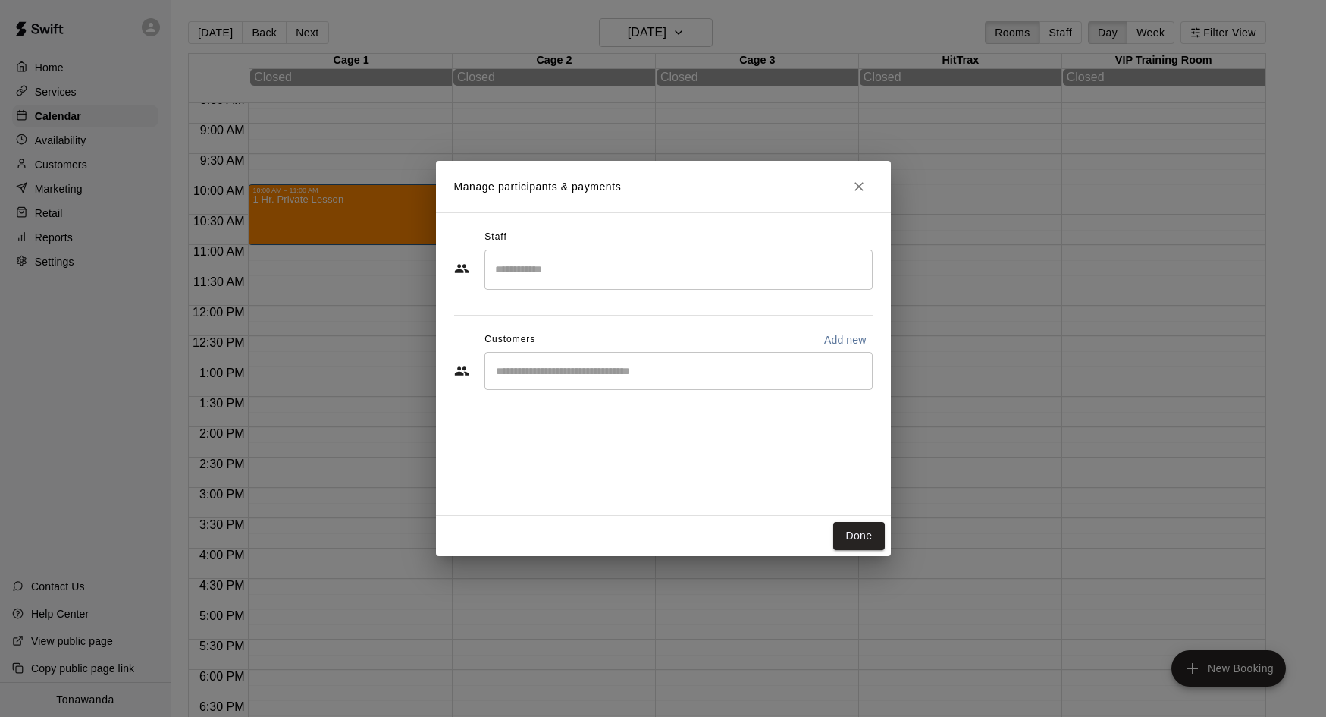
click at [550, 369] on input "Start typing to search customers..." at bounding box center [678, 370] width 375 height 15
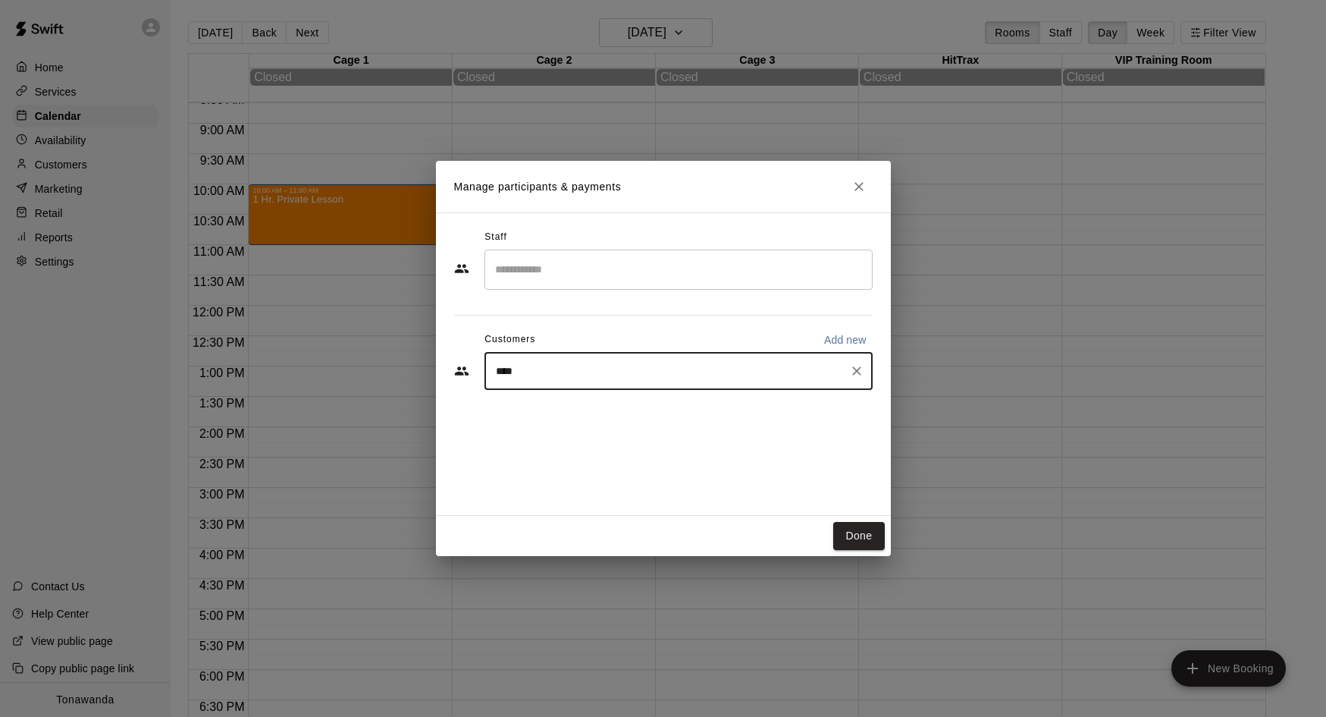
type input "*****"
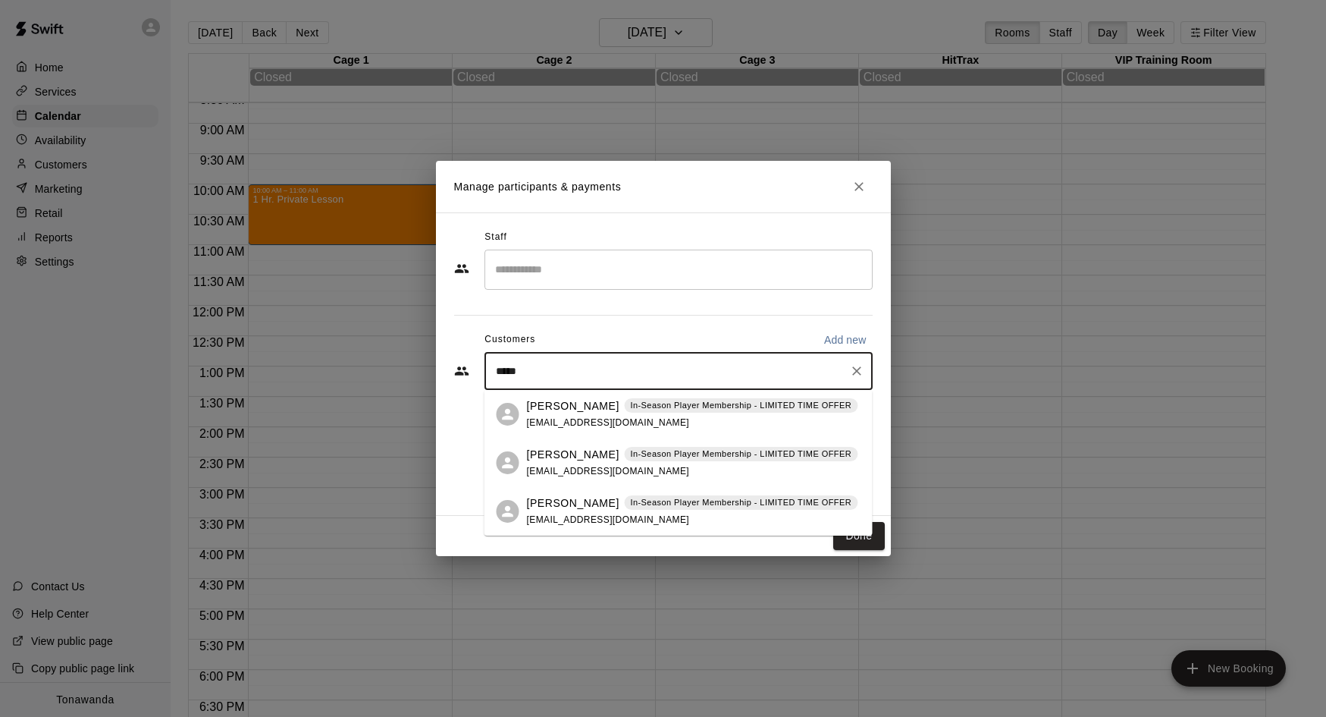
click at [551, 518] on span "[EMAIL_ADDRESS][DOMAIN_NAME]" at bounding box center [608, 519] width 163 height 11
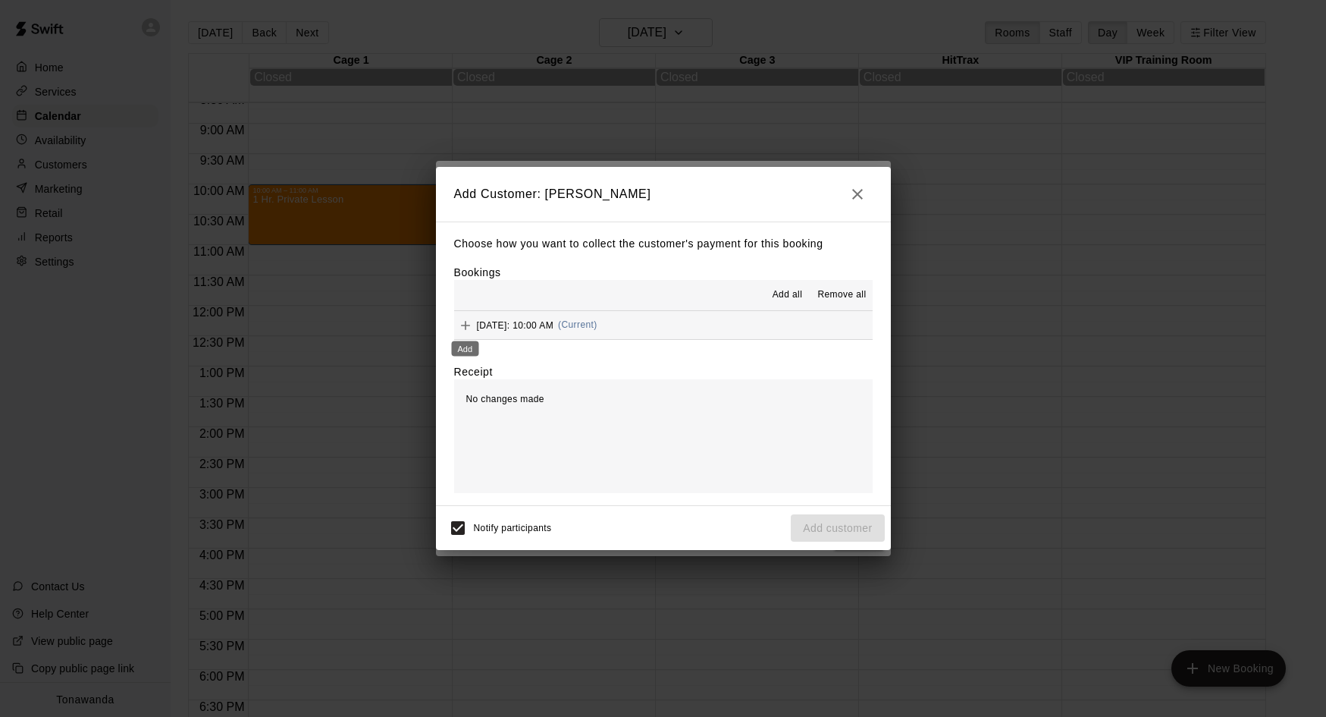
click at [463, 318] on icon "Add" at bounding box center [465, 325] width 15 height 15
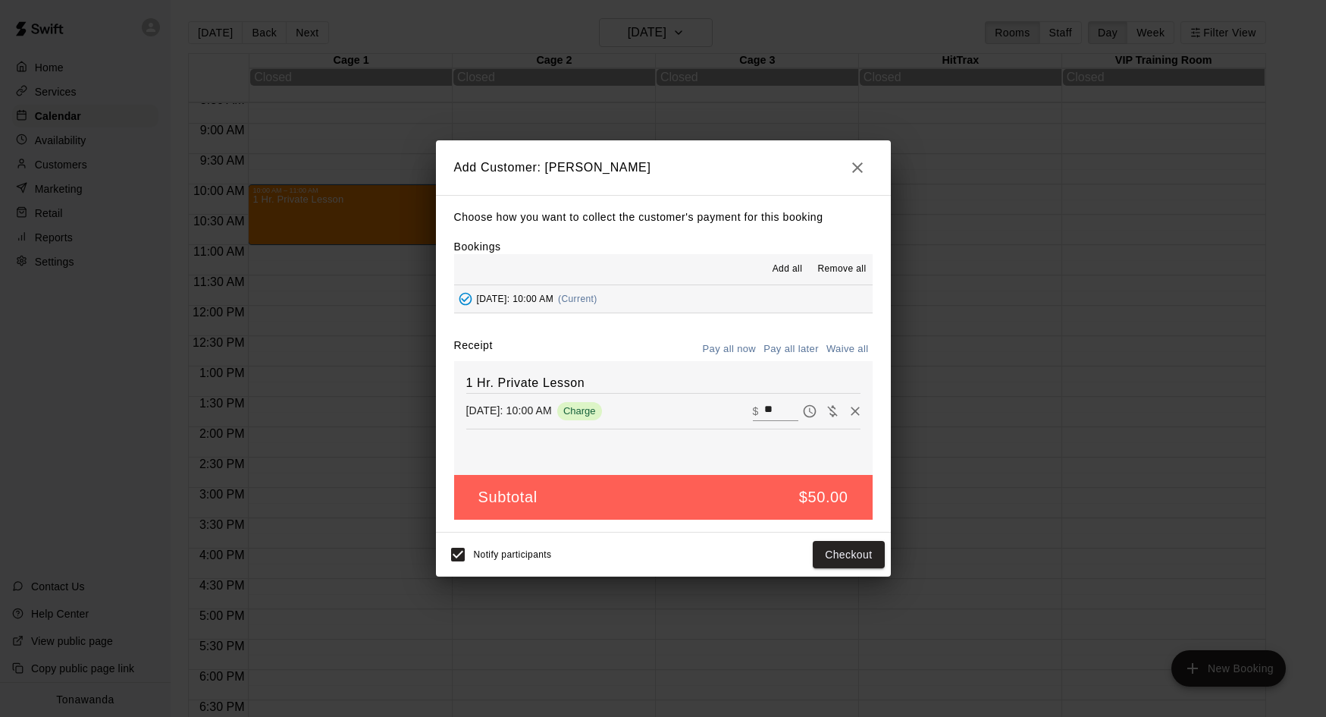
click at [842, 347] on button "Waive all" at bounding box center [848, 349] width 50 height 24
type input "*"
click at [823, 554] on button "Add customer" at bounding box center [837, 555] width 93 height 28
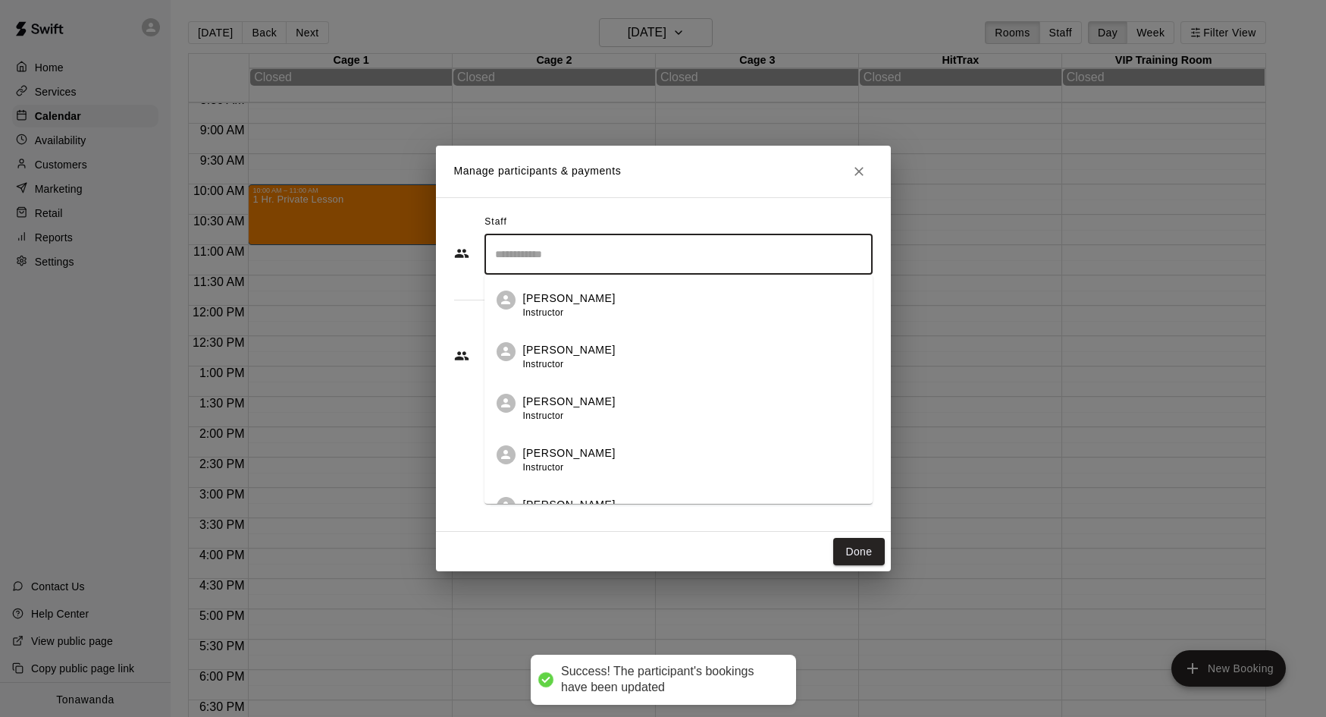
click at [550, 263] on input "Search staff" at bounding box center [678, 254] width 375 height 27
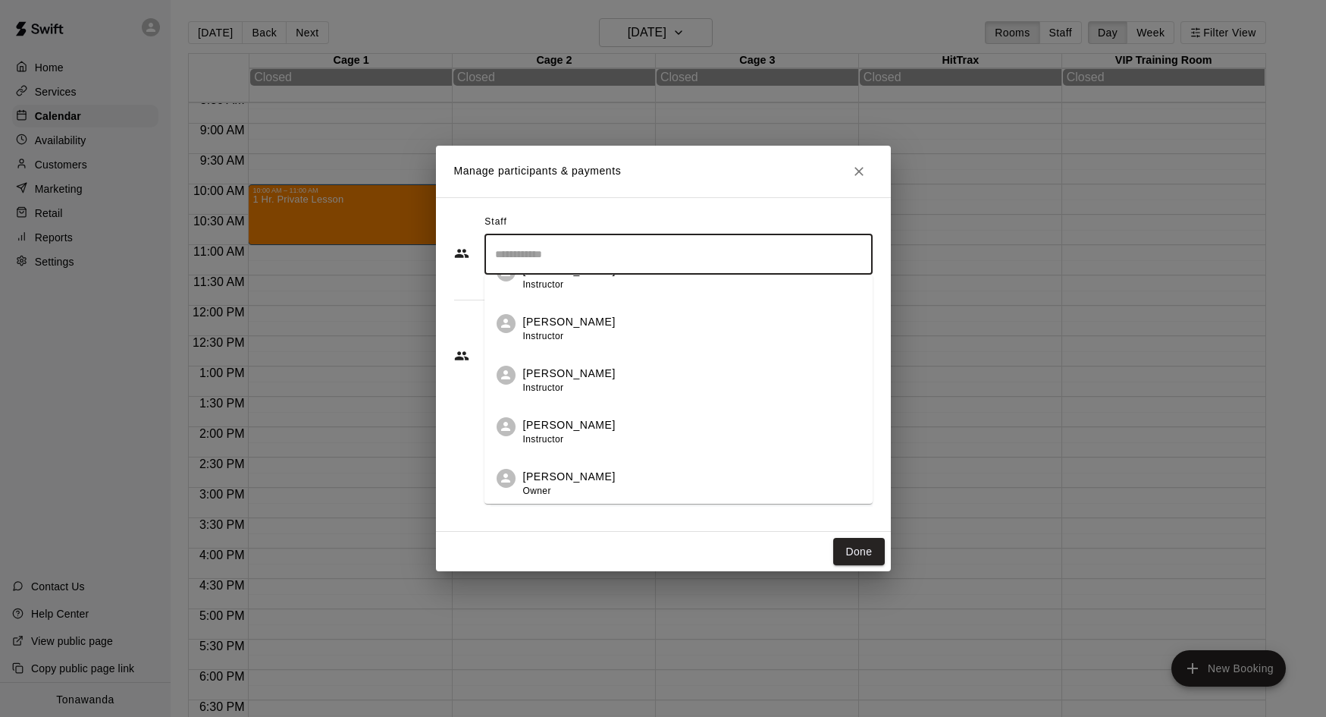
click at [550, 330] on div "[PERSON_NAME] Instructor" at bounding box center [569, 329] width 93 height 30
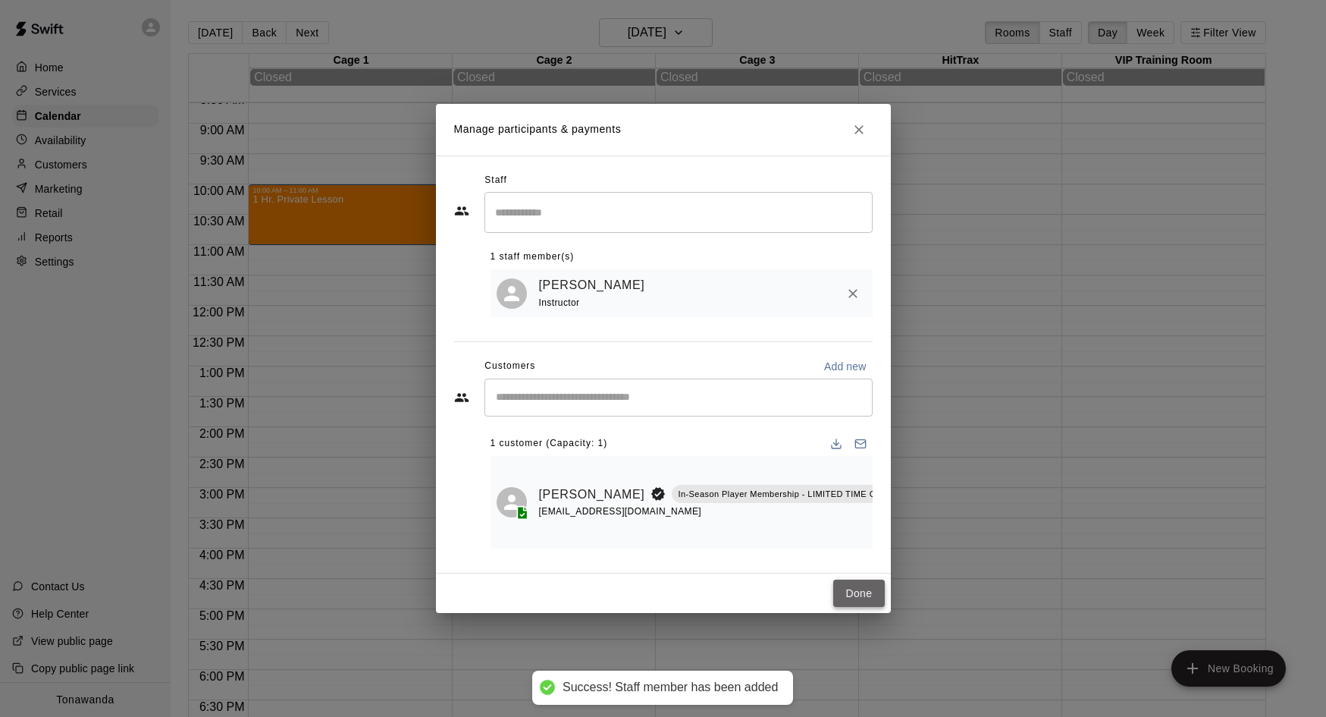
click at [862, 598] on button "Done" at bounding box center [859, 593] width 51 height 28
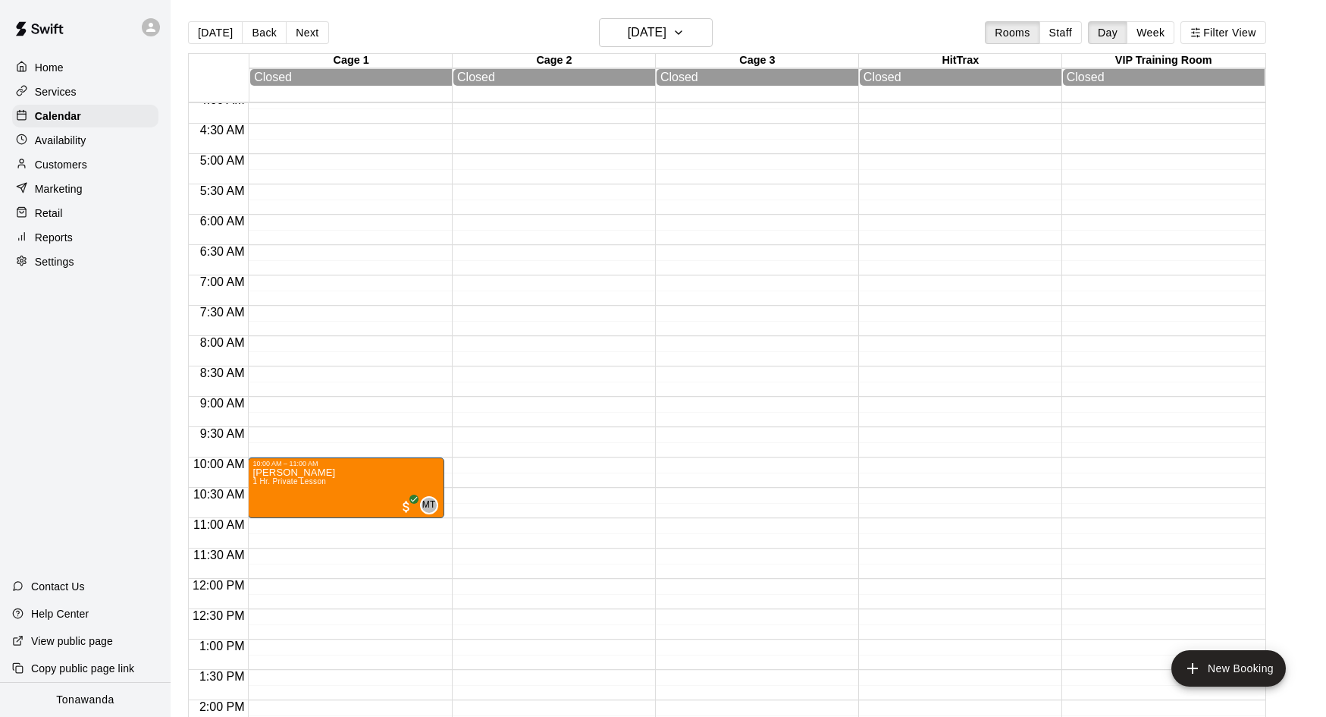
scroll to position [252, 0]
